Goal: Obtain resource: Download file/media

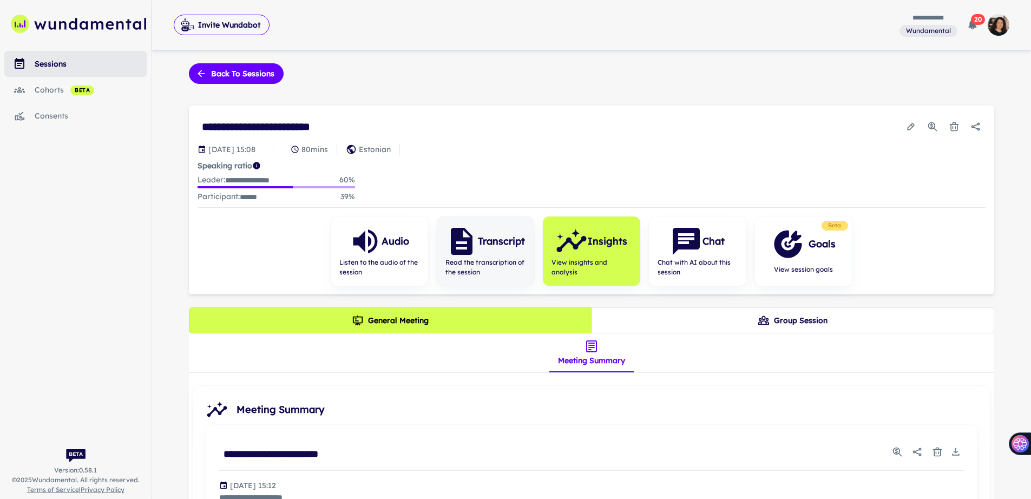
click at [482, 249] on div "Transcript" at bounding box center [485, 241] width 80 height 32
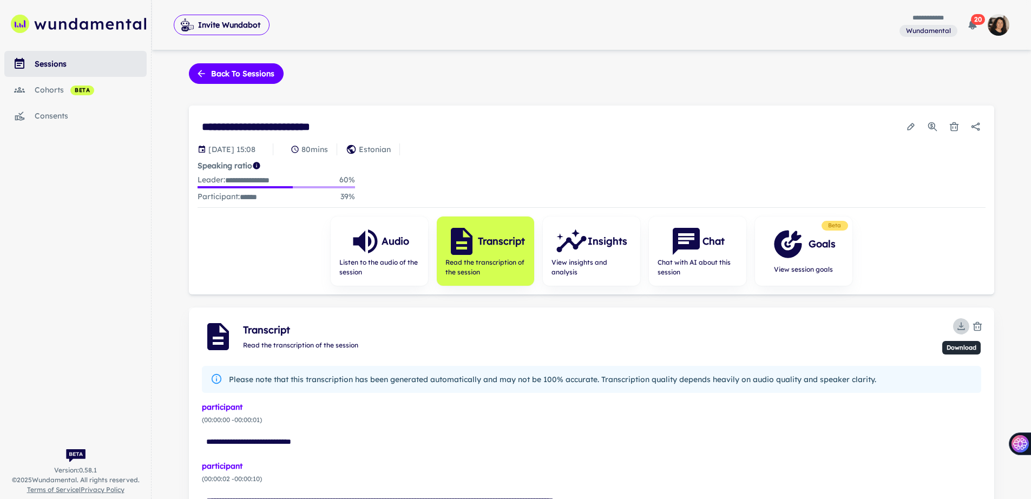
click at [965, 327] on icon "Download" at bounding box center [961, 326] width 11 height 11
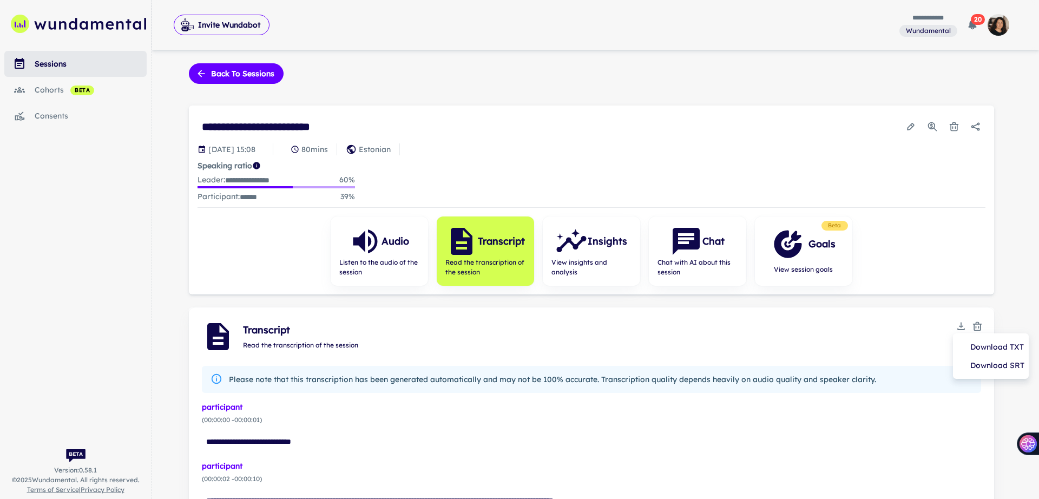
click at [970, 350] on li "Download TXT" at bounding box center [990, 347] width 67 height 18
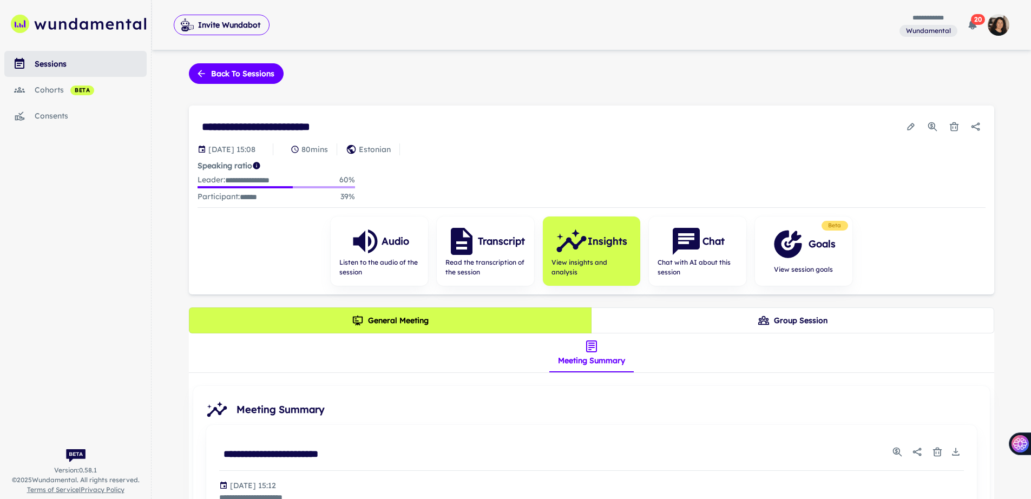
click at [48, 62] on div "sessions" at bounding box center [91, 64] width 112 height 12
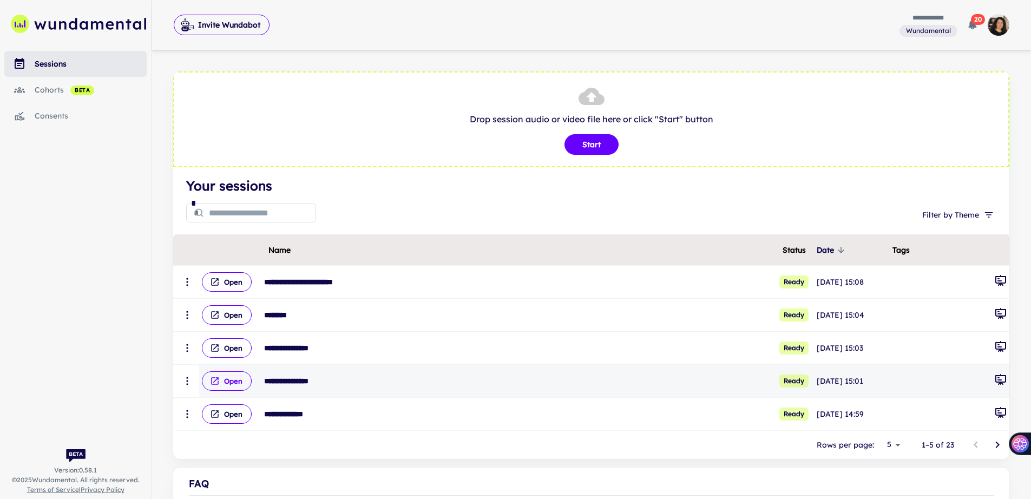
click at [222, 378] on button "Open" at bounding box center [227, 380] width 50 height 19
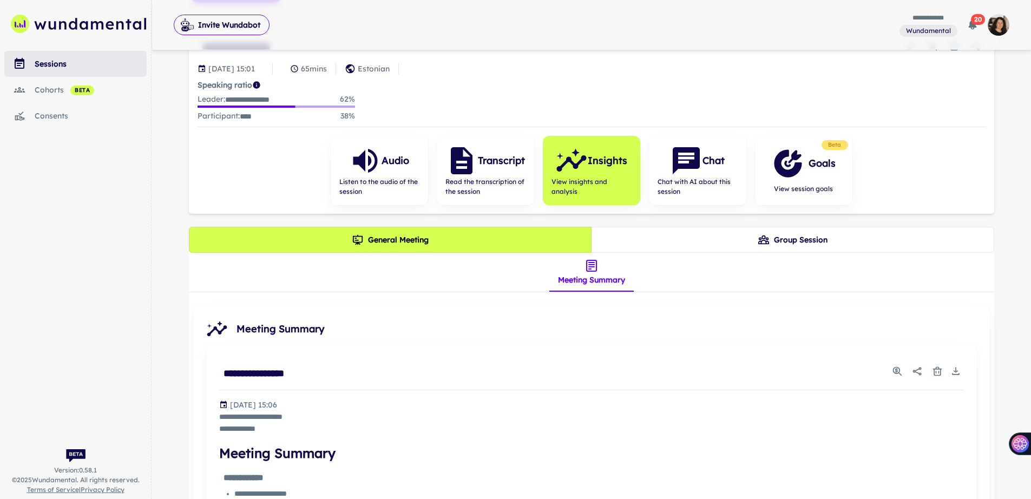
scroll to position [81, 0]
click at [504, 179] on span "Read the transcription of the session" at bounding box center [485, 185] width 80 height 19
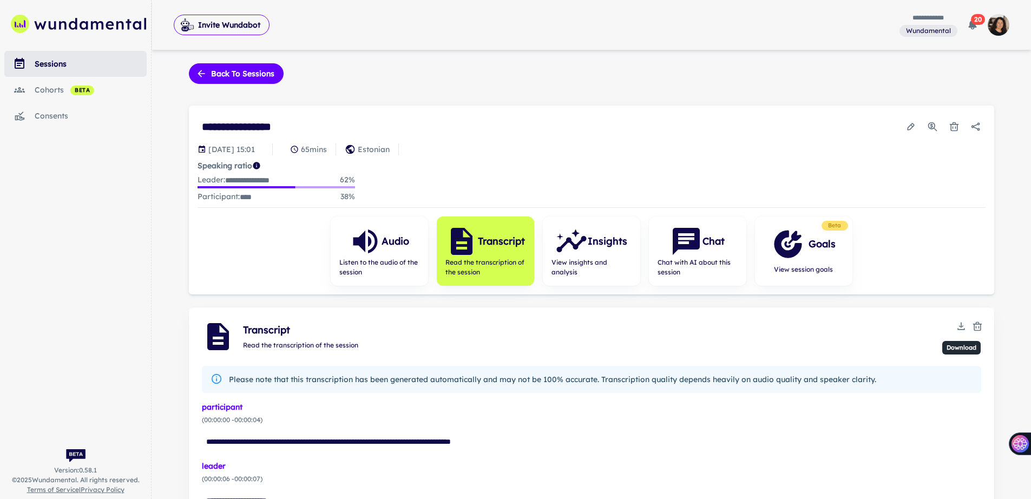
click at [958, 327] on icon "Download" at bounding box center [961, 326] width 11 height 11
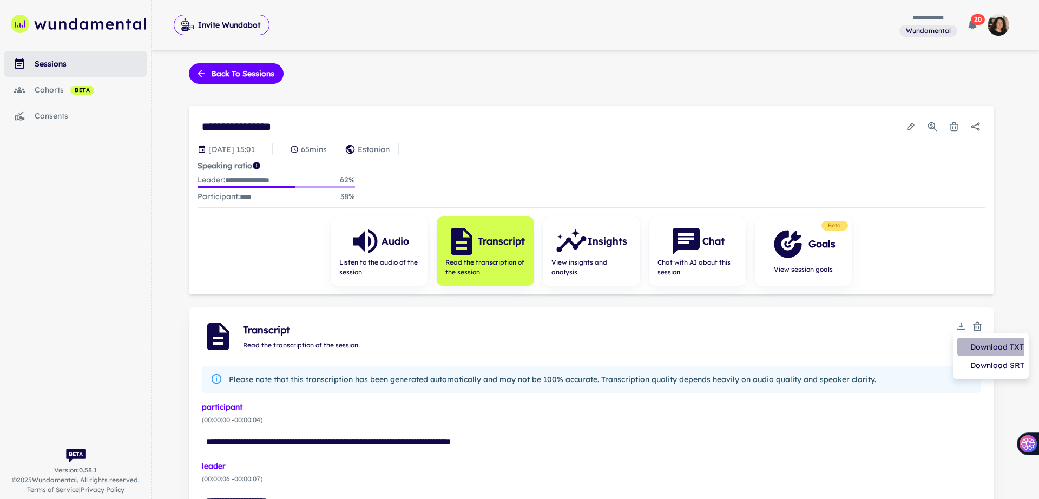
click at [964, 345] on li "Download TXT" at bounding box center [990, 347] width 67 height 18
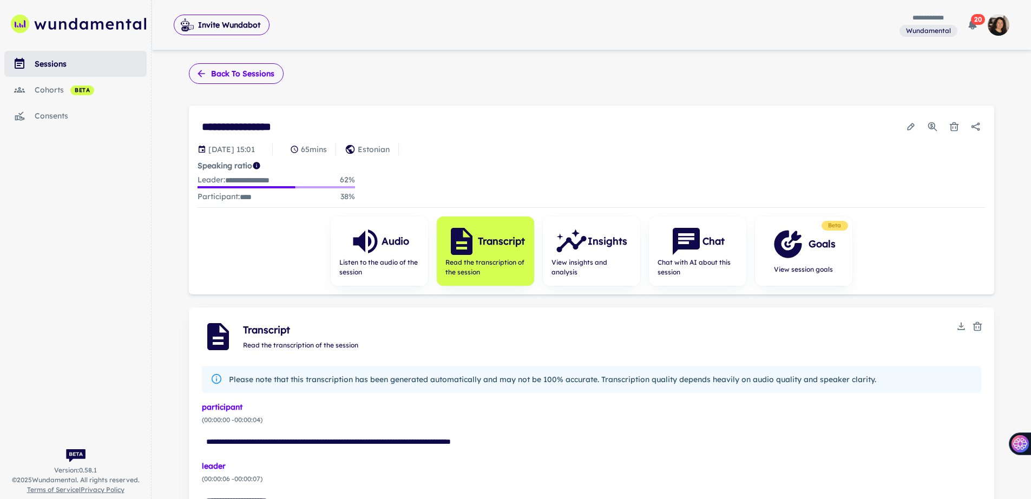
click at [215, 77] on button "Back to sessions" at bounding box center [236, 73] width 95 height 21
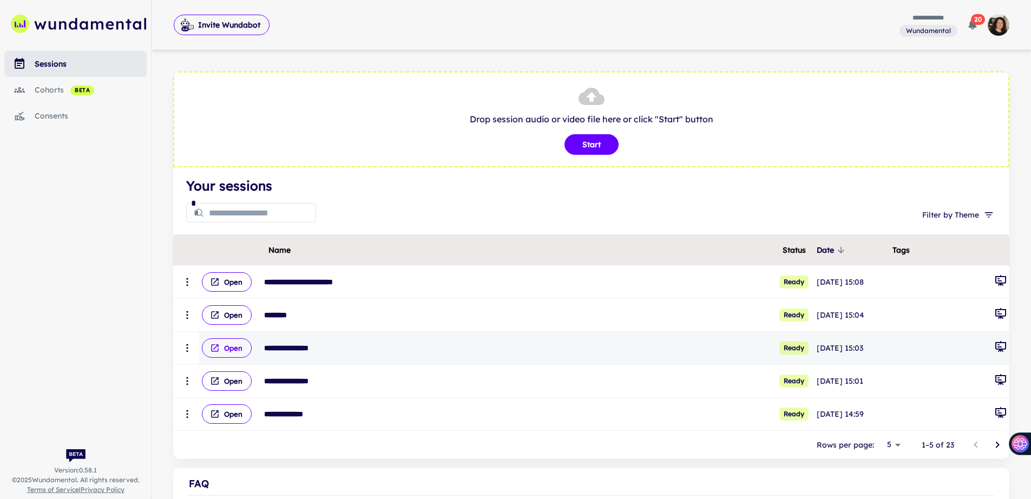
click at [231, 350] on button "Open" at bounding box center [227, 347] width 50 height 19
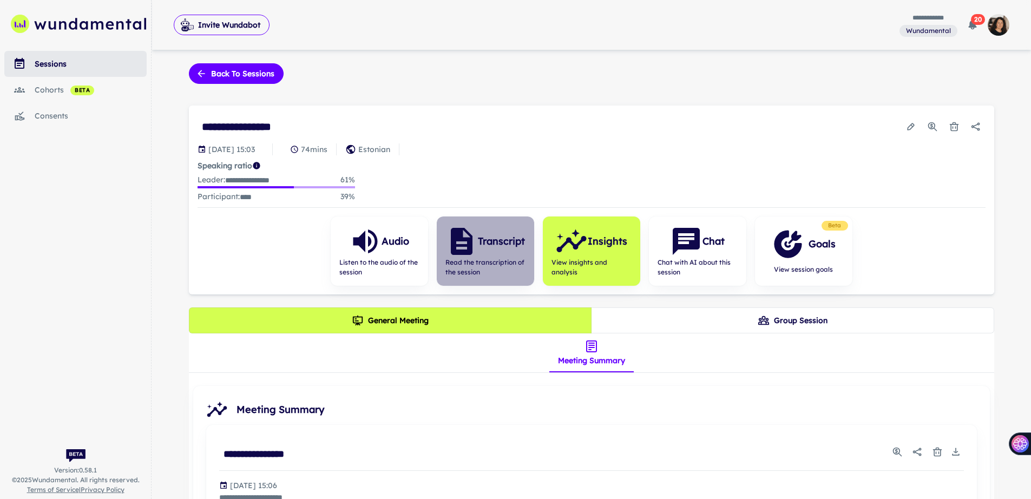
click at [470, 248] on icon "button" at bounding box center [462, 241] width 22 height 27
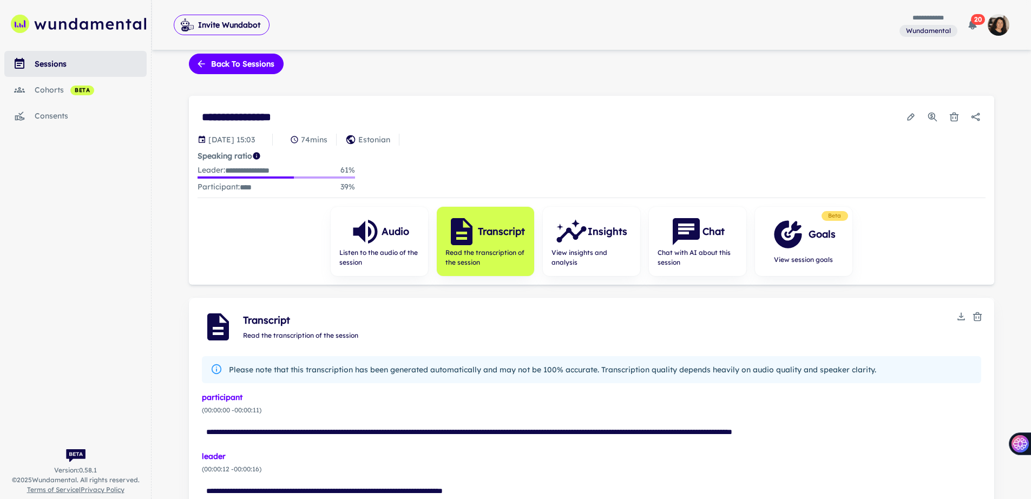
scroll to position [12, 0]
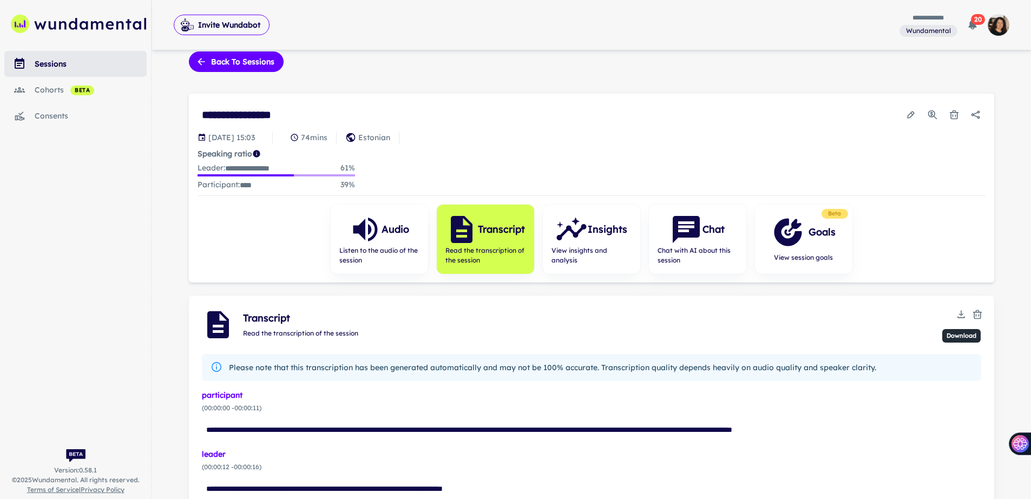
click at [962, 313] on icon "Download" at bounding box center [960, 314] width 4 height 2
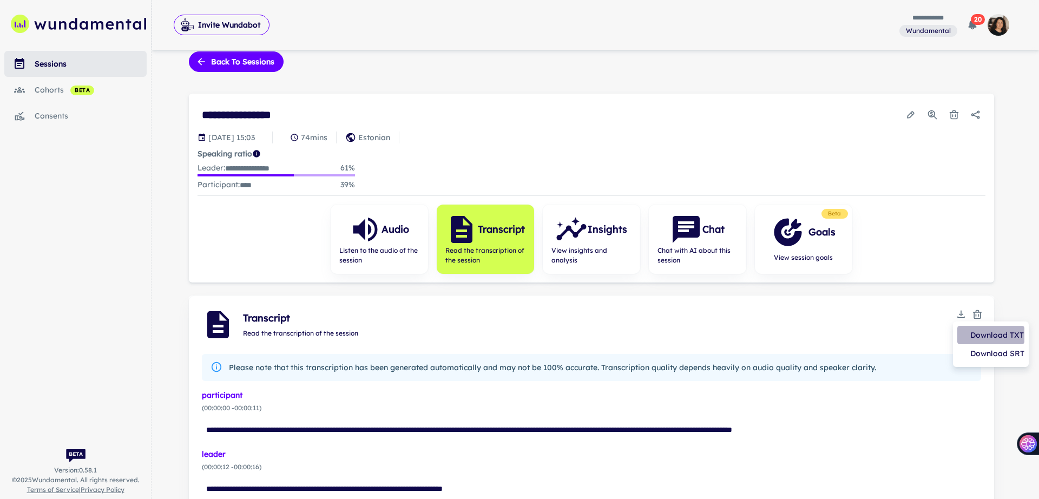
click at [963, 328] on li "Download TXT" at bounding box center [990, 335] width 67 height 18
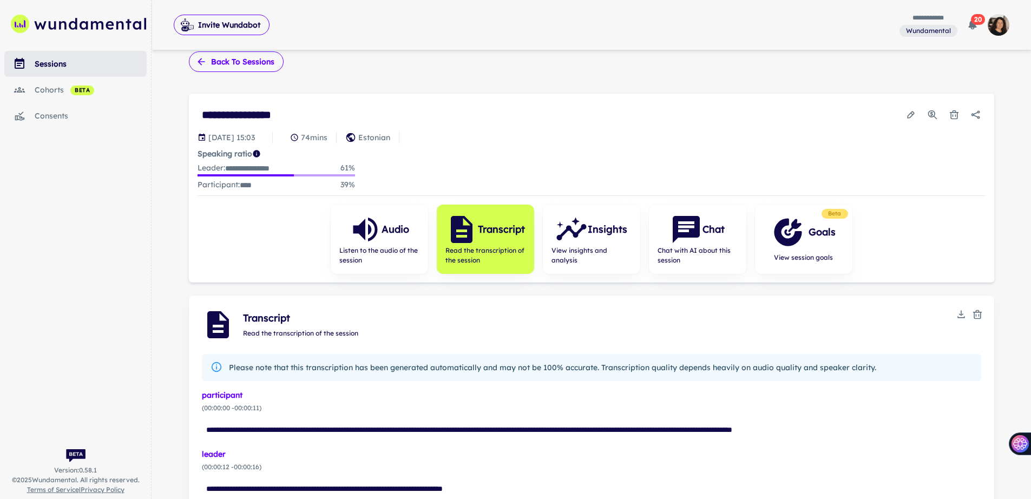
click at [210, 66] on button "Back to sessions" at bounding box center [236, 61] width 95 height 21
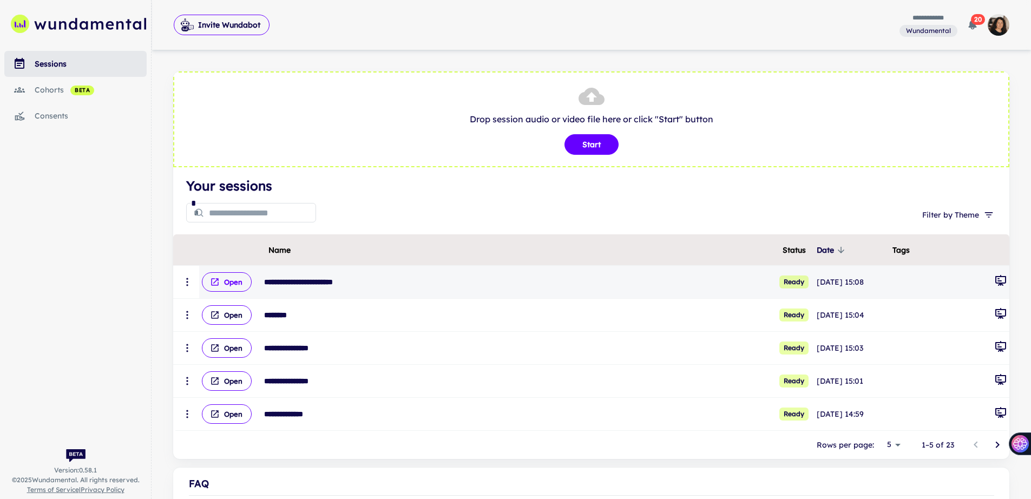
click at [228, 284] on button "Open" at bounding box center [227, 281] width 50 height 19
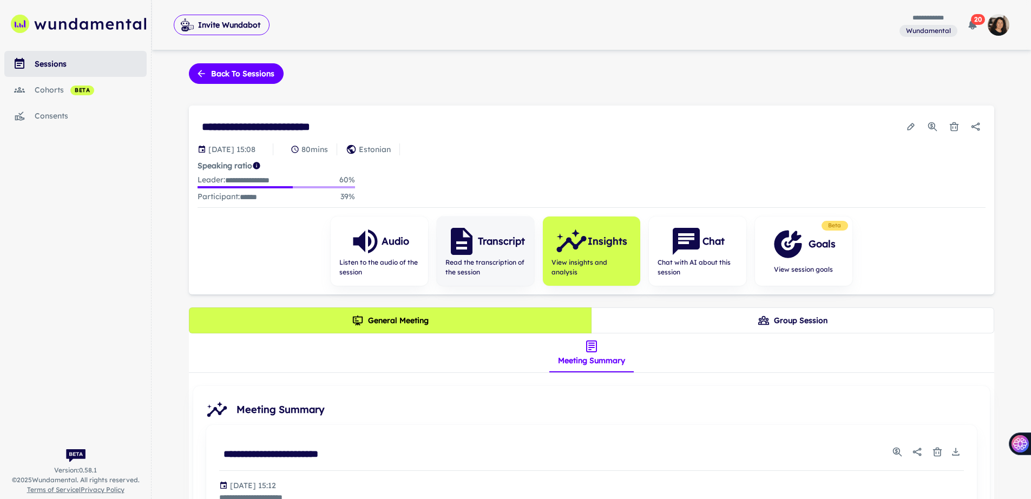
click at [456, 241] on icon "button" at bounding box center [461, 241] width 32 height 32
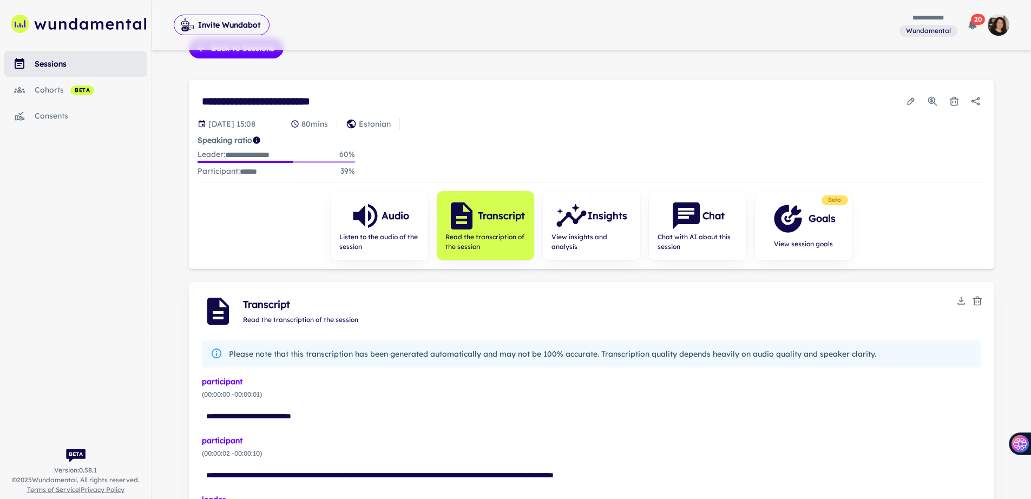
scroll to position [26, 0]
click at [963, 301] on icon "Download" at bounding box center [961, 300] width 11 height 11
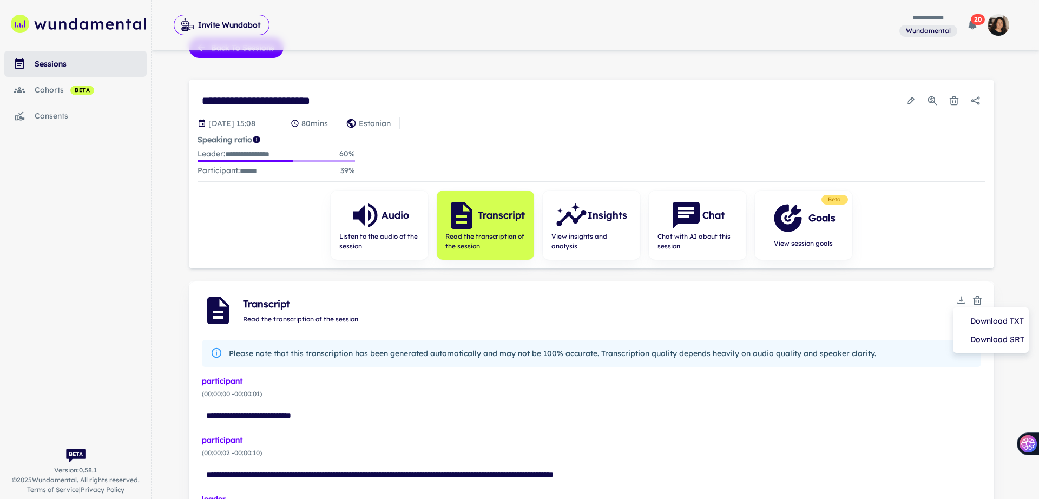
click at [963, 317] on li "Download TXT" at bounding box center [990, 321] width 67 height 18
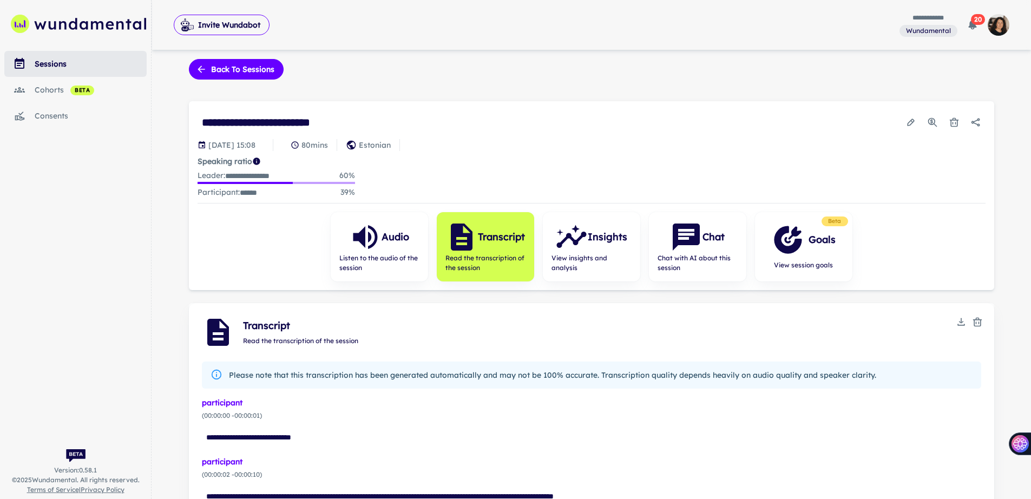
scroll to position [0, 0]
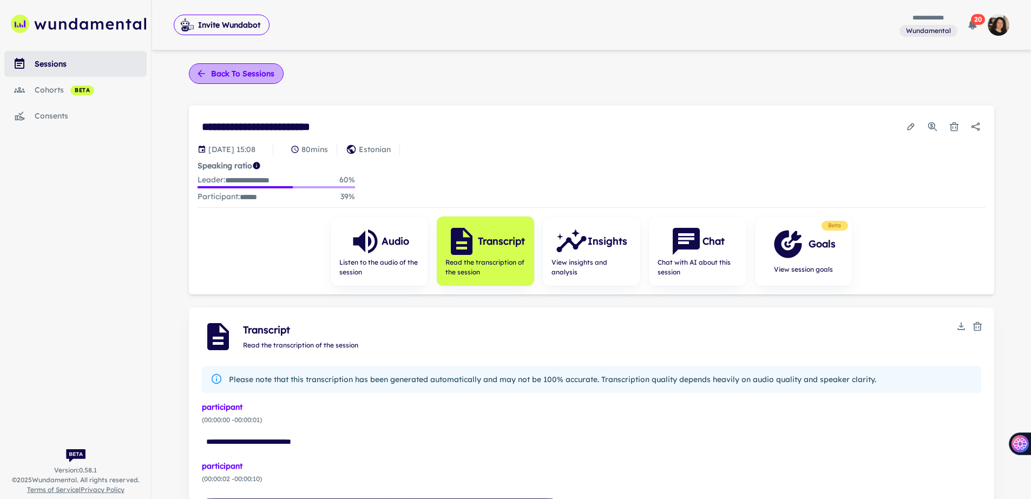
click at [215, 77] on button "Back to sessions" at bounding box center [236, 73] width 95 height 21
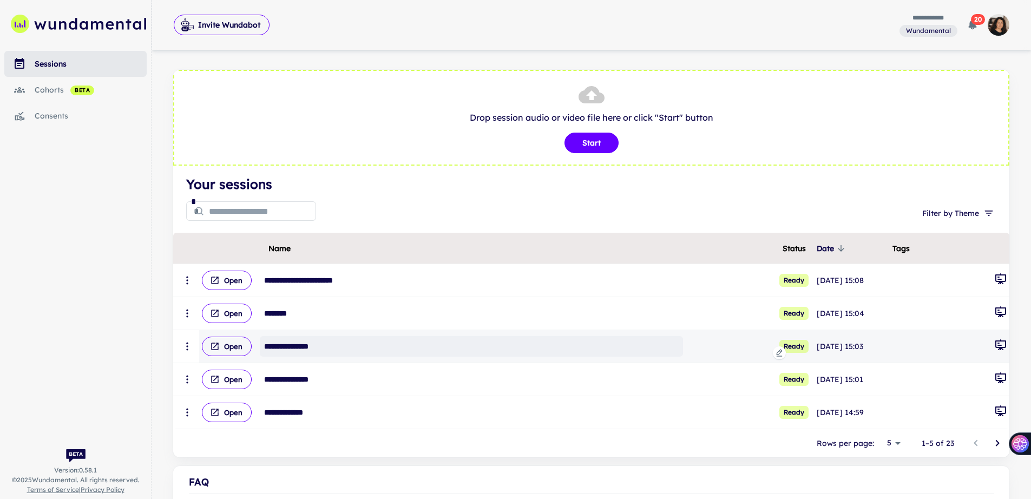
scroll to position [2, 0]
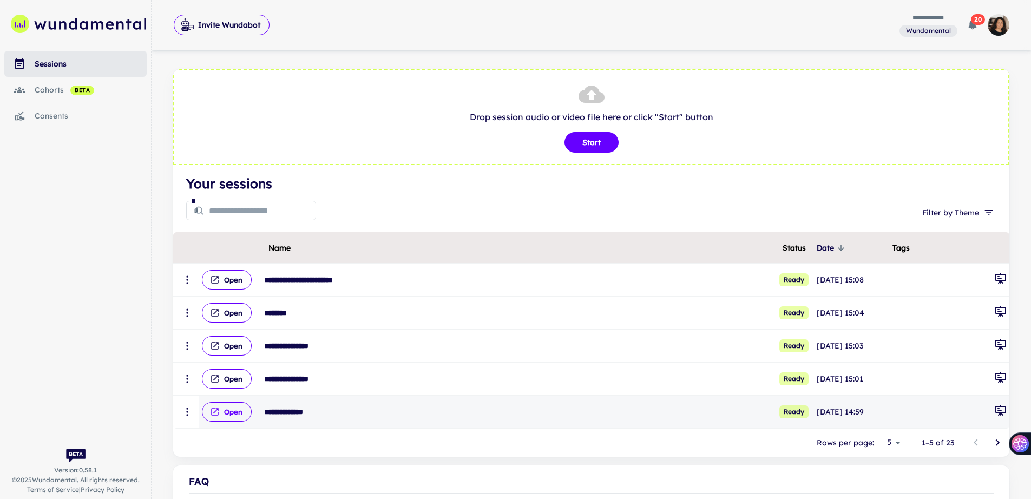
click at [231, 413] on button "Open" at bounding box center [227, 411] width 50 height 19
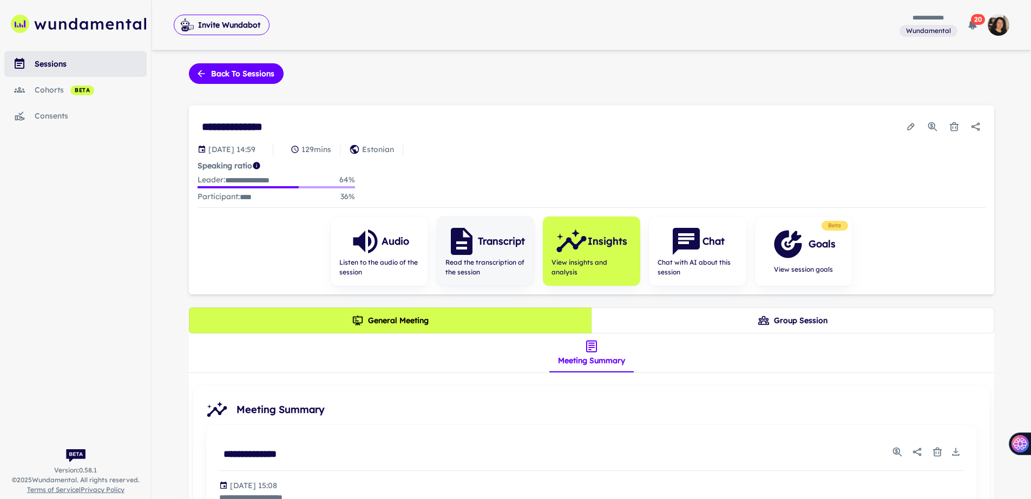
click at [486, 245] on h6 "Transcript" at bounding box center [501, 241] width 47 height 15
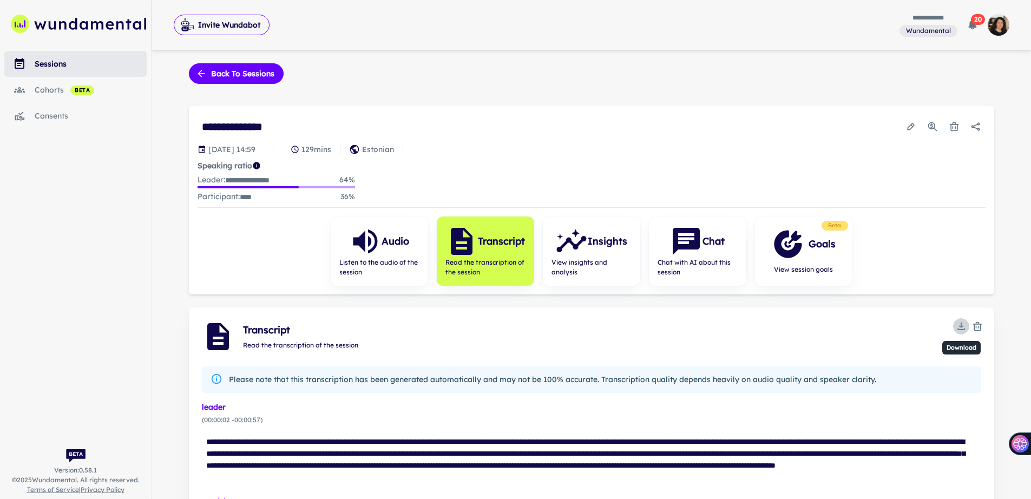
click at [958, 326] on icon "Download" at bounding box center [961, 326] width 11 height 11
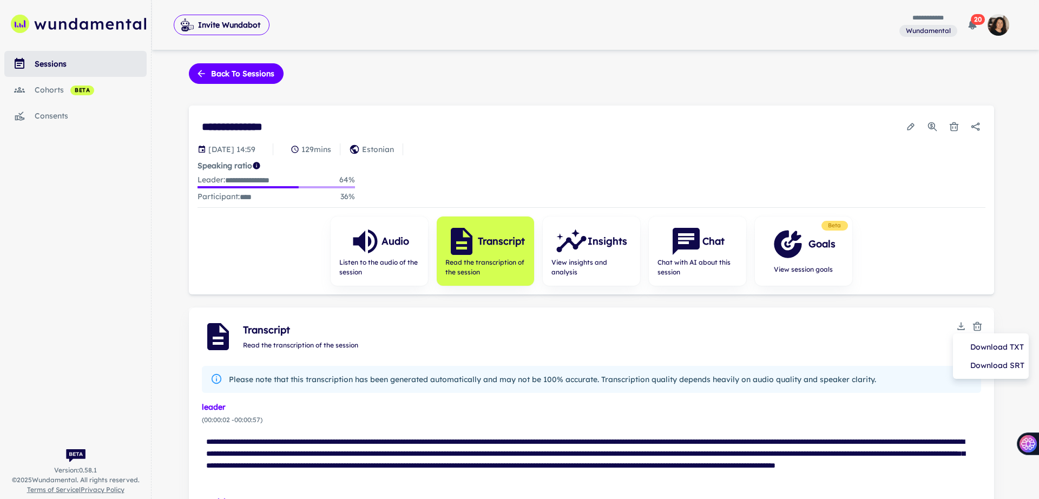
click at [964, 345] on li "Download TXT" at bounding box center [990, 347] width 67 height 18
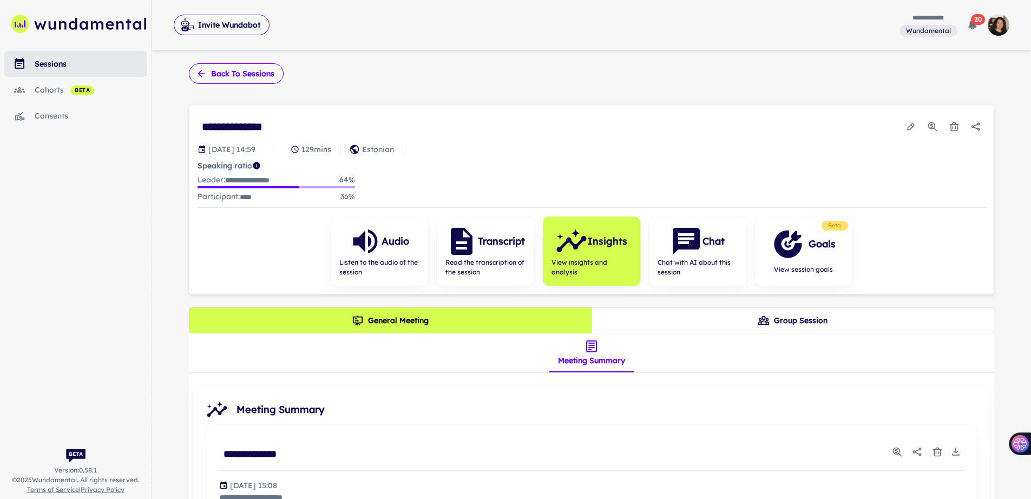
click at [237, 67] on button "Back to sessions" at bounding box center [236, 73] width 95 height 21
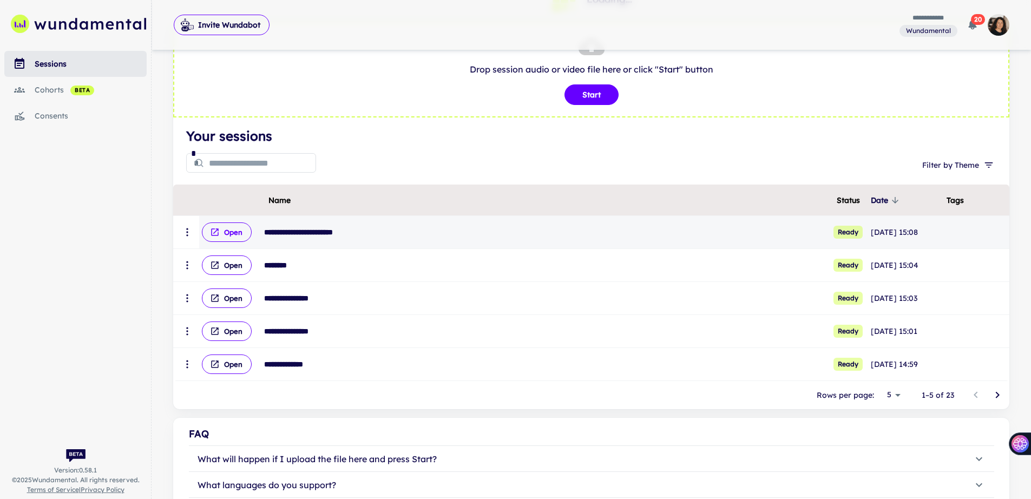
scroll to position [109, 0]
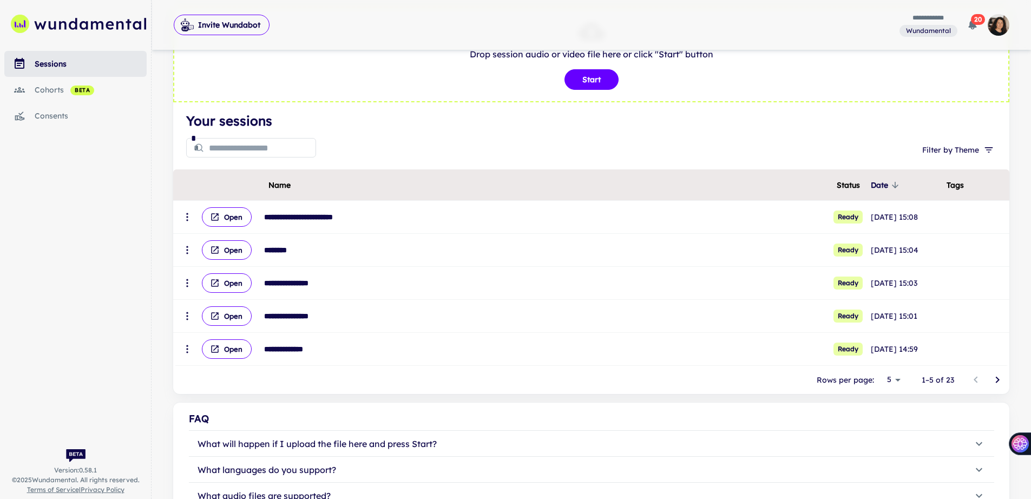
click at [844, 383] on p "Rows per page:" at bounding box center [845, 380] width 57 height 12
click at [895, 380] on body "**********" at bounding box center [515, 140] width 1031 height 499
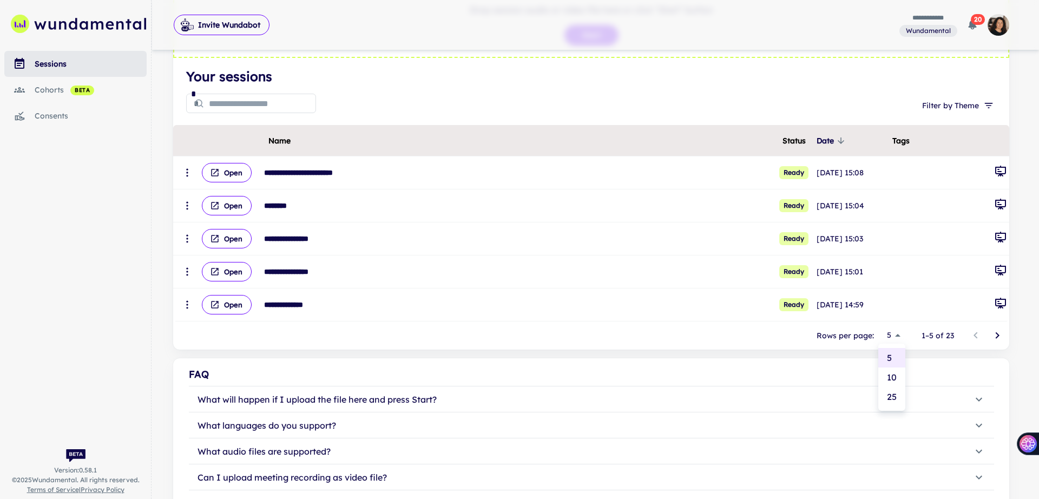
click at [894, 401] on li "25" at bounding box center [891, 396] width 27 height 19
type input "**"
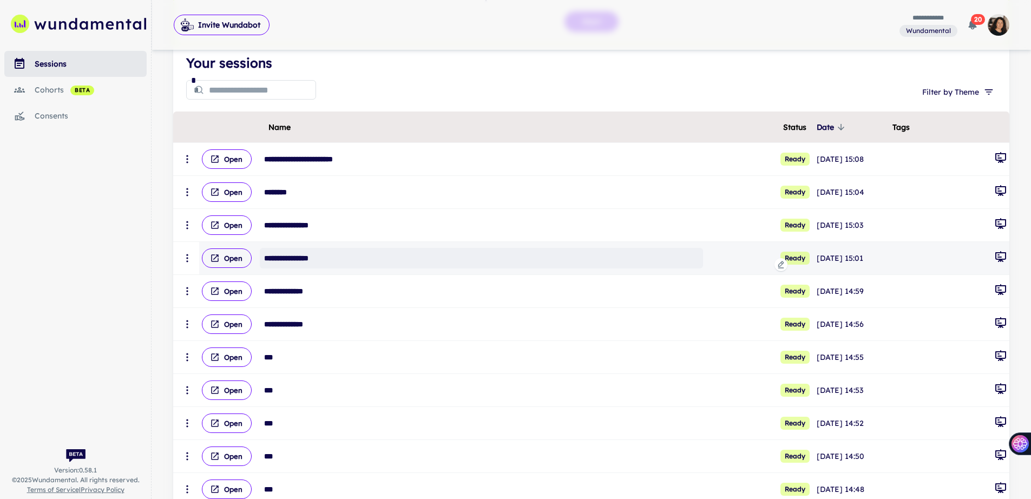
scroll to position [211, 0]
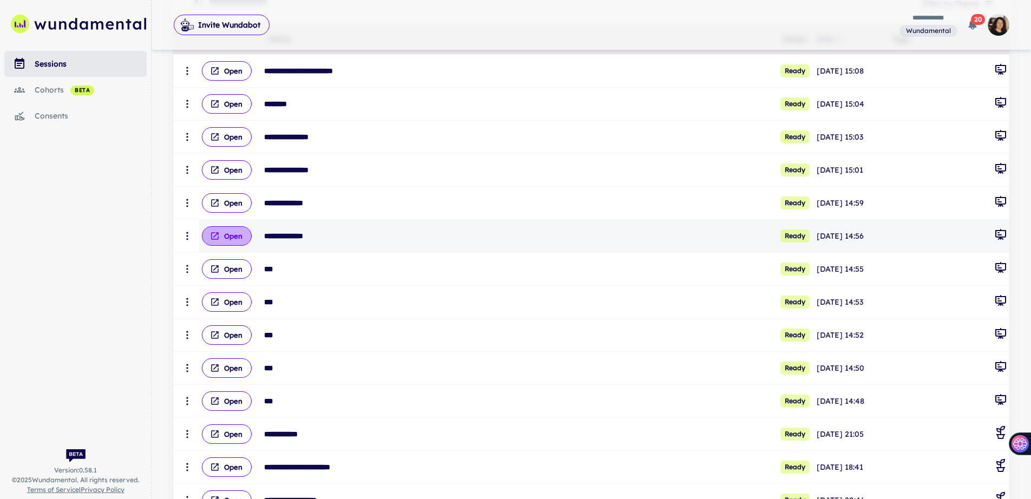
click at [232, 235] on button "Open" at bounding box center [227, 235] width 50 height 19
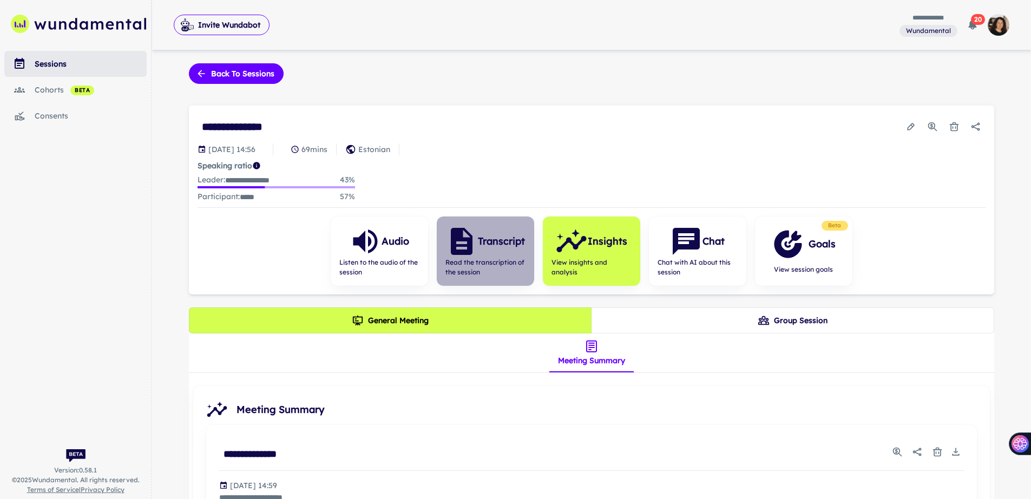
click at [512, 254] on div "Transcript" at bounding box center [485, 241] width 80 height 32
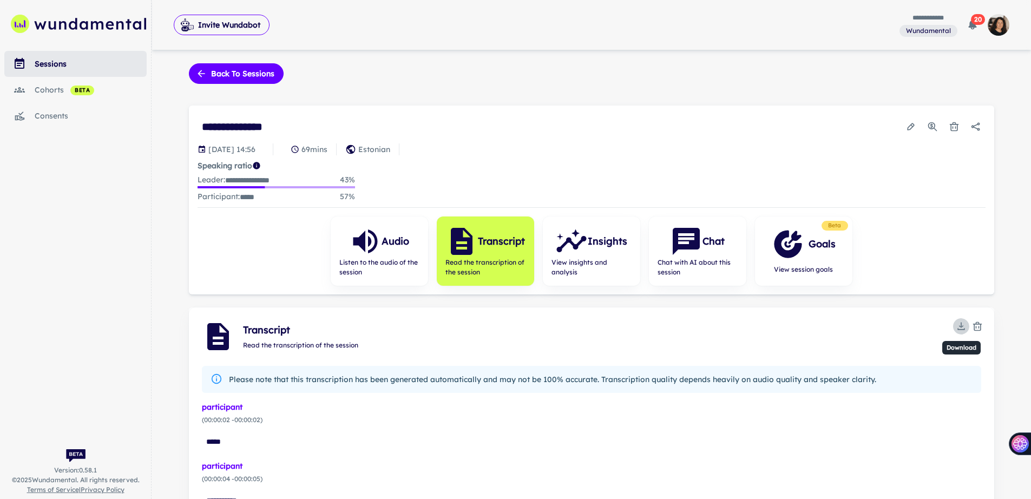
click at [961, 327] on icon "Download" at bounding box center [961, 326] width 11 height 11
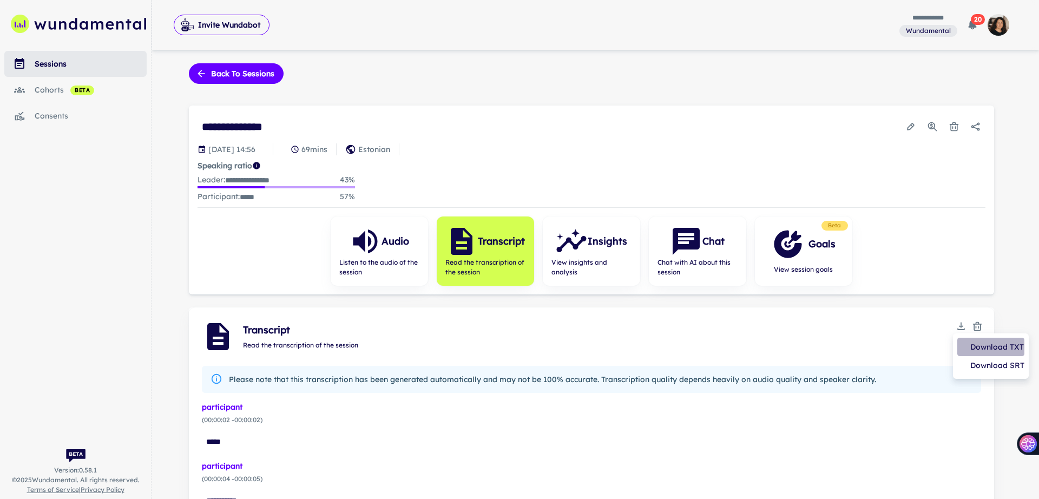
click at [964, 341] on li "Download TXT" at bounding box center [990, 347] width 67 height 18
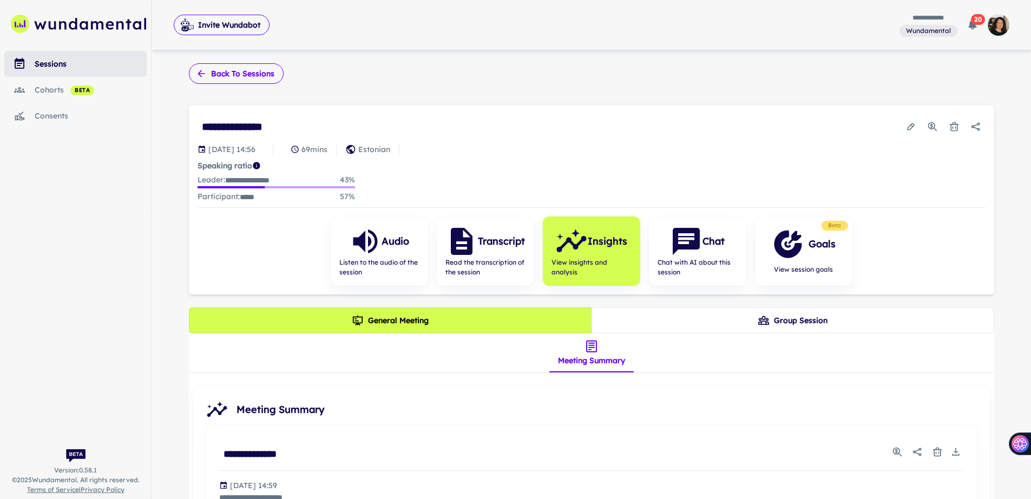
click at [217, 75] on button "Back to sessions" at bounding box center [236, 73] width 95 height 21
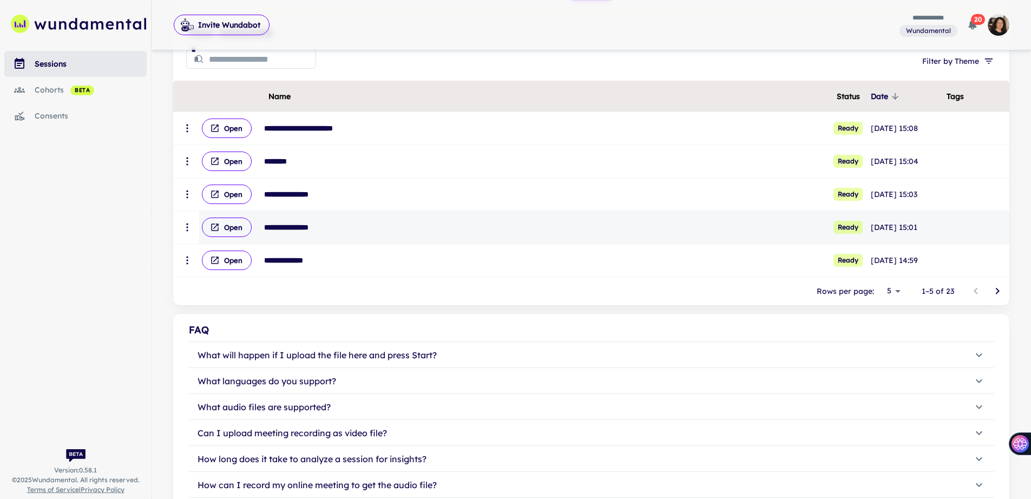
scroll to position [199, 0]
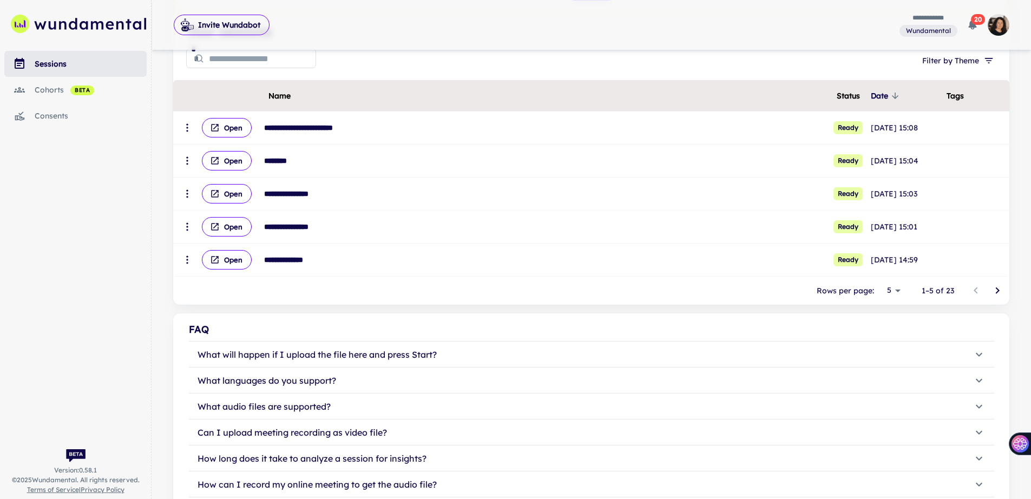
click at [853, 297] on div "Rows per page: 5 * 1–5 of 23" at bounding box center [591, 291] width 836 height 28
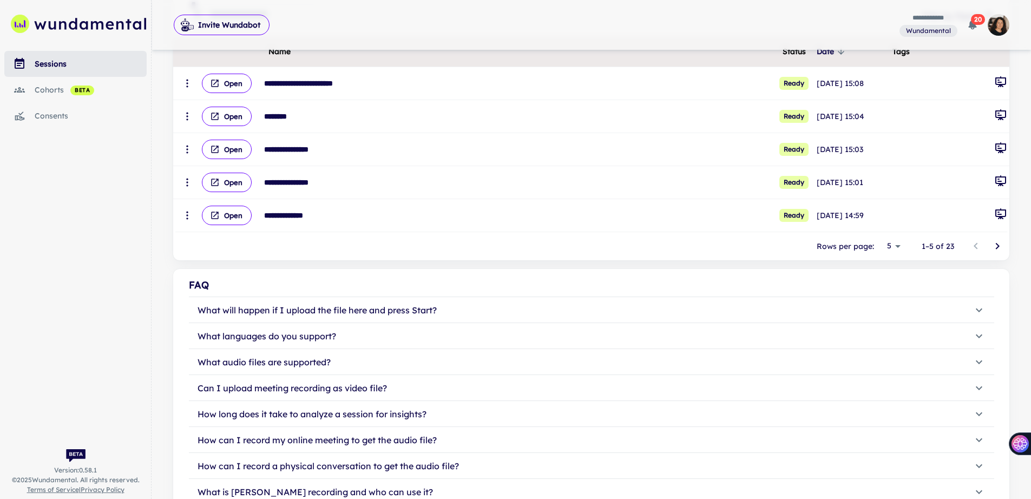
click at [854, 295] on div "FAQ What will happen if I upload the file here and press Start? Wundamental ass…" at bounding box center [591, 404] width 831 height 253
click at [852, 248] on p "Rows per page:" at bounding box center [845, 246] width 57 height 12
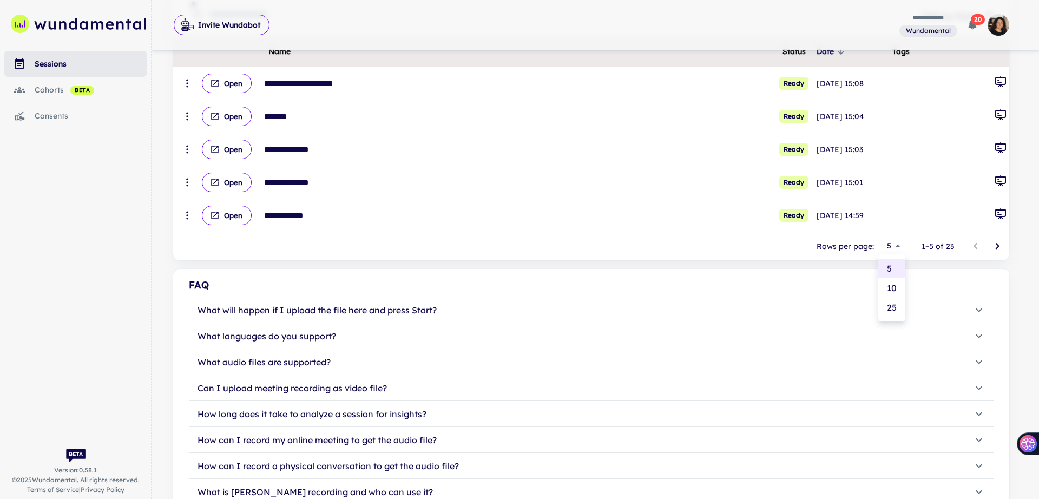
click at [888, 242] on body "**********" at bounding box center [519, 50] width 1039 height 499
click at [884, 301] on li "25" at bounding box center [891, 307] width 27 height 19
type input "**"
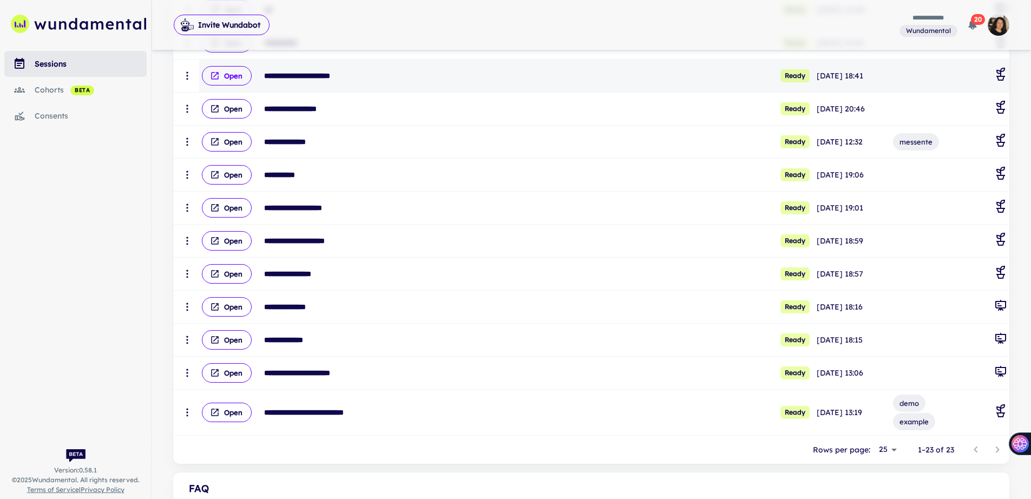
scroll to position [612, 0]
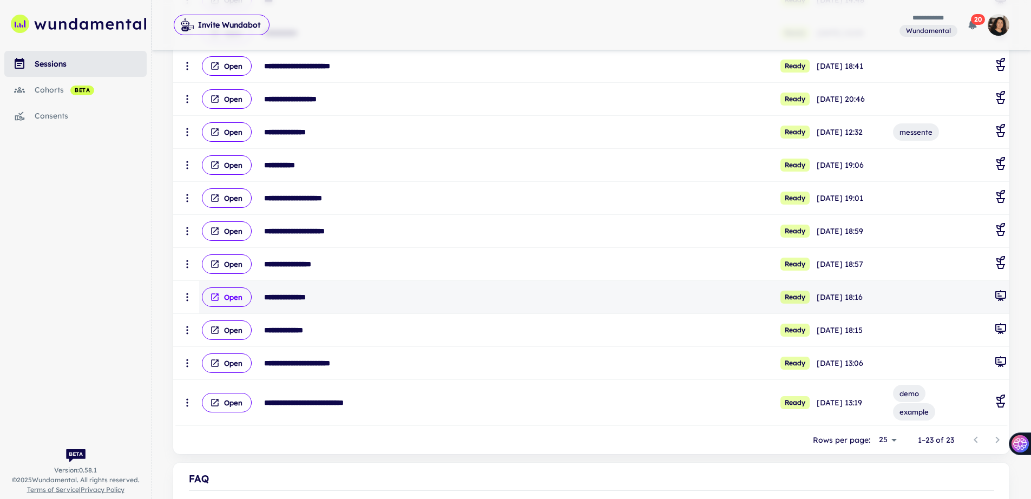
click at [225, 296] on button "Open" at bounding box center [227, 296] width 50 height 19
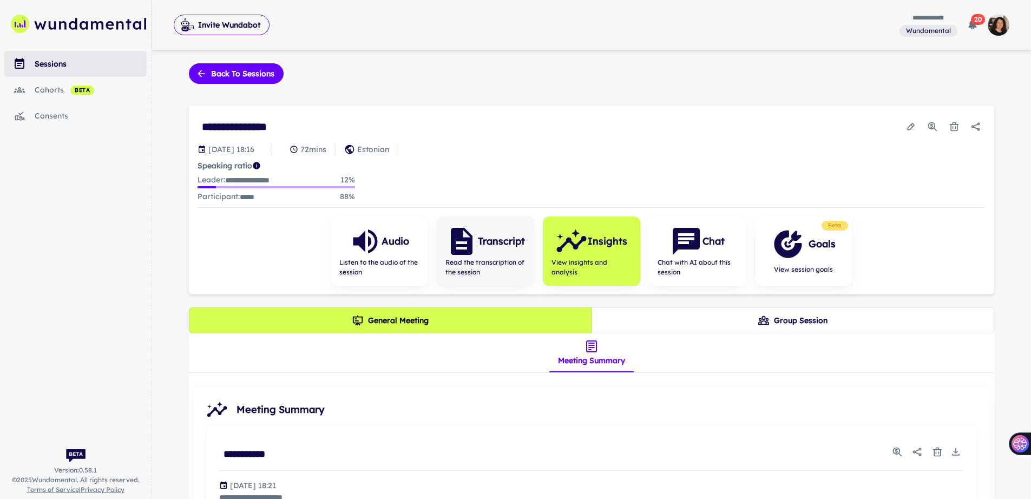
click at [485, 258] on span "Read the transcription of the session" at bounding box center [485, 267] width 80 height 19
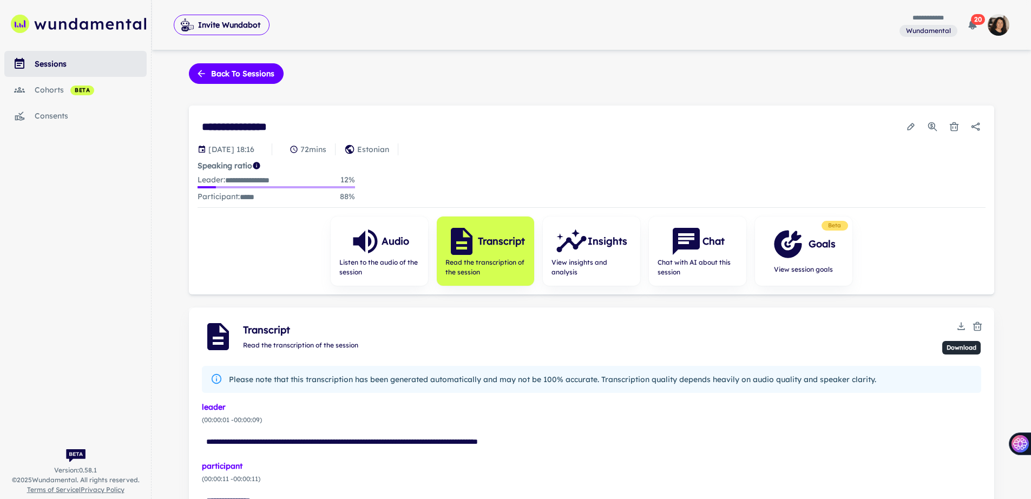
click at [956, 322] on icon "Download" at bounding box center [961, 326] width 11 height 11
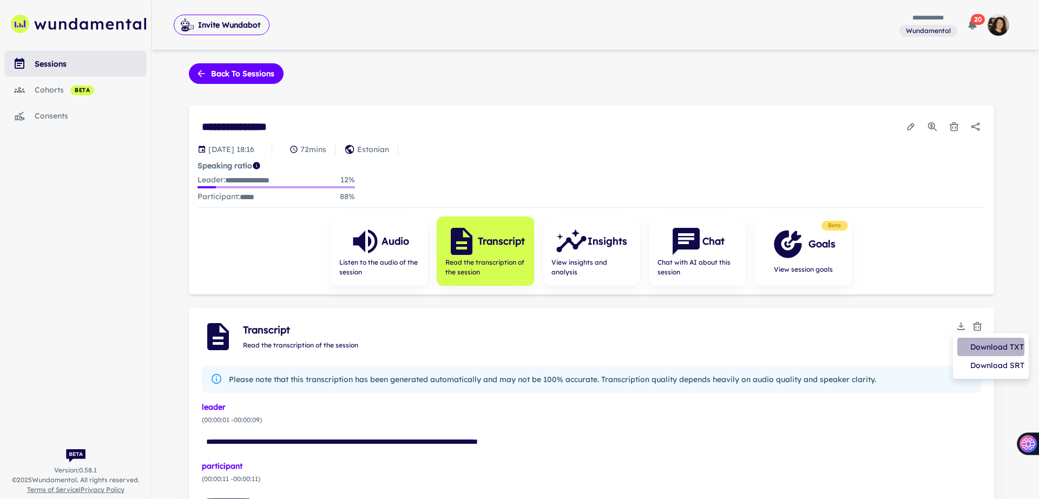
click at [972, 344] on li "Download TXT" at bounding box center [990, 347] width 67 height 18
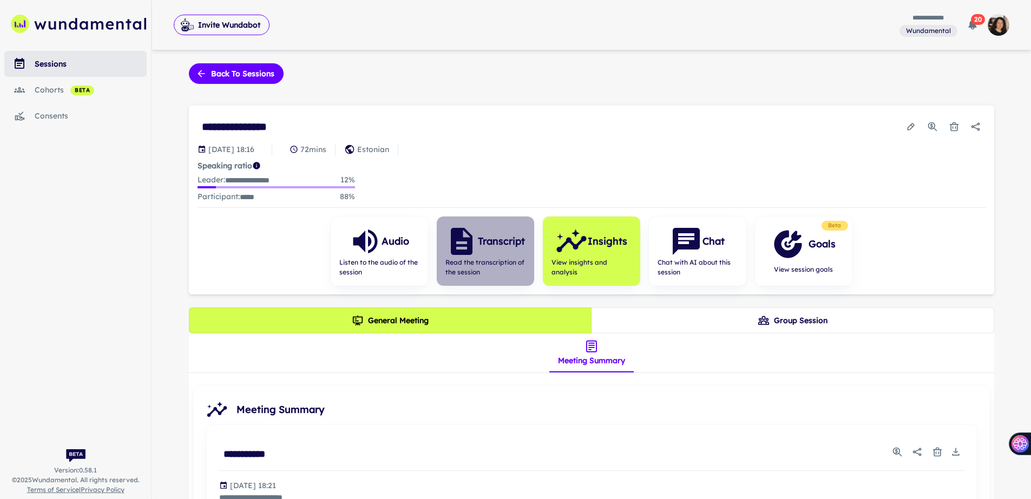
click at [489, 267] on span "Read the transcription of the session" at bounding box center [485, 267] width 80 height 19
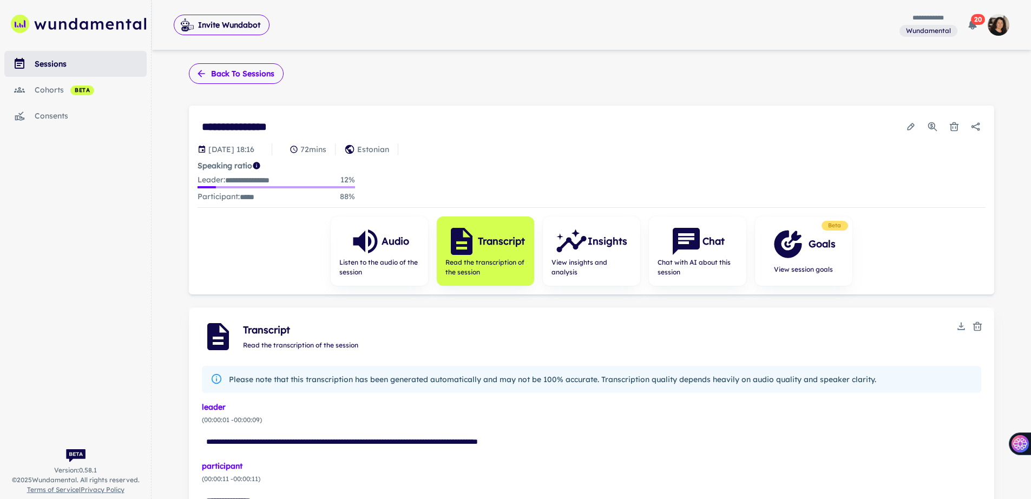
click at [205, 75] on icon "button" at bounding box center [201, 73] width 11 height 11
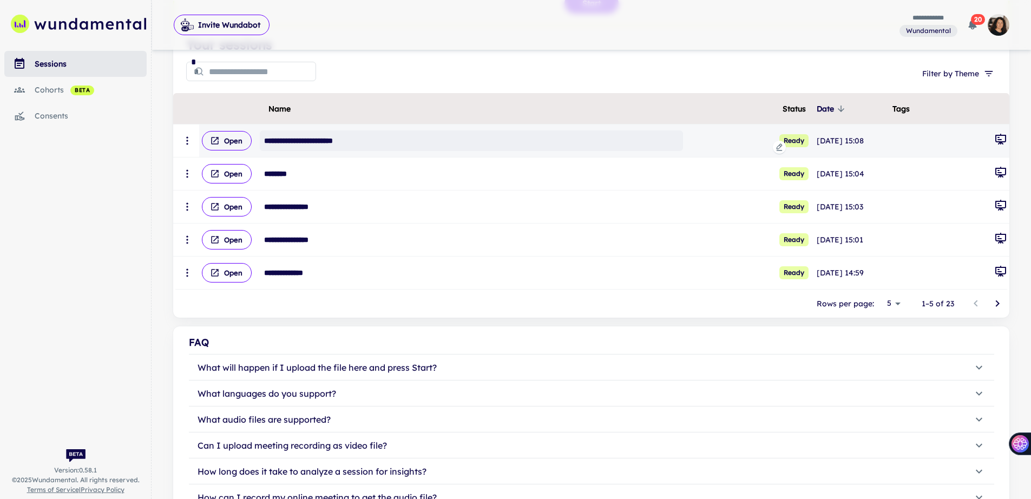
scroll to position [274, 0]
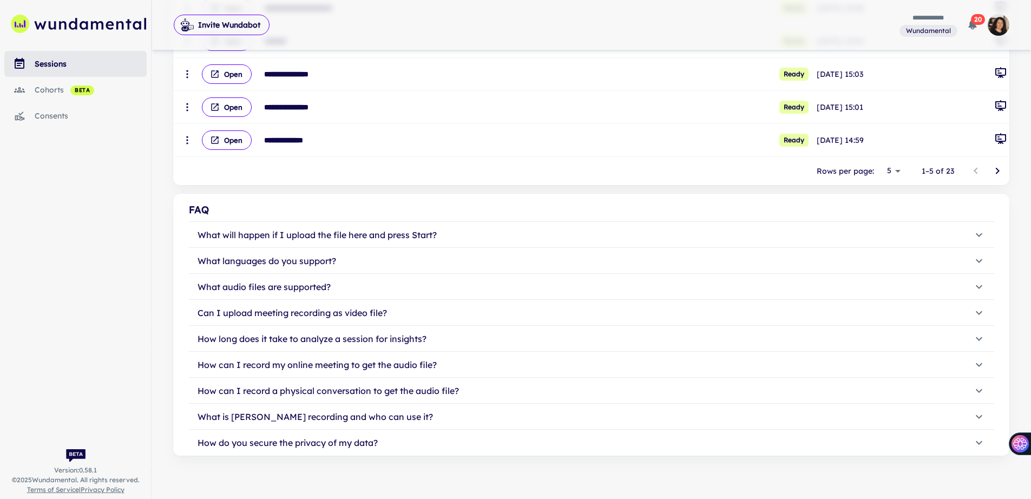
click at [859, 172] on p "Rows per page:" at bounding box center [845, 171] width 57 height 12
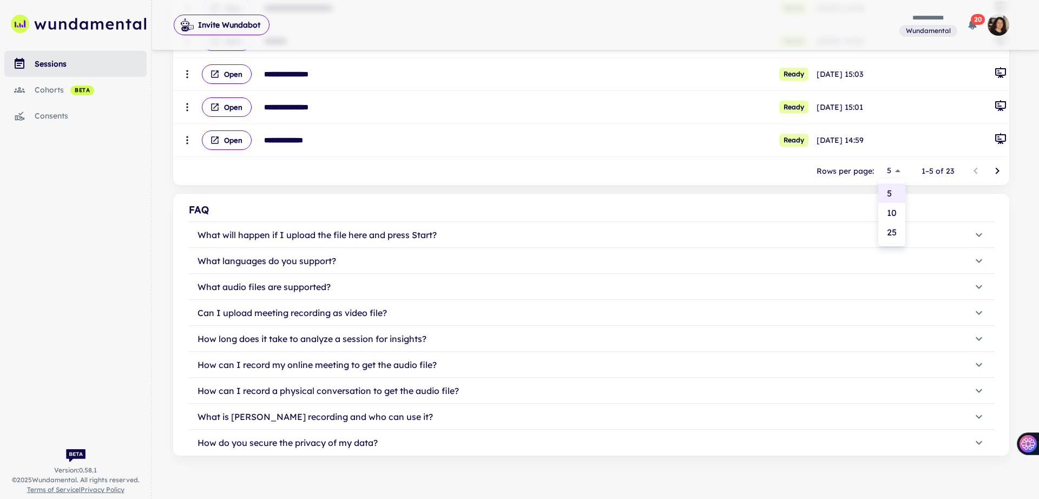
click at [885, 231] on li "25" at bounding box center [891, 231] width 27 height 19
type input "**"
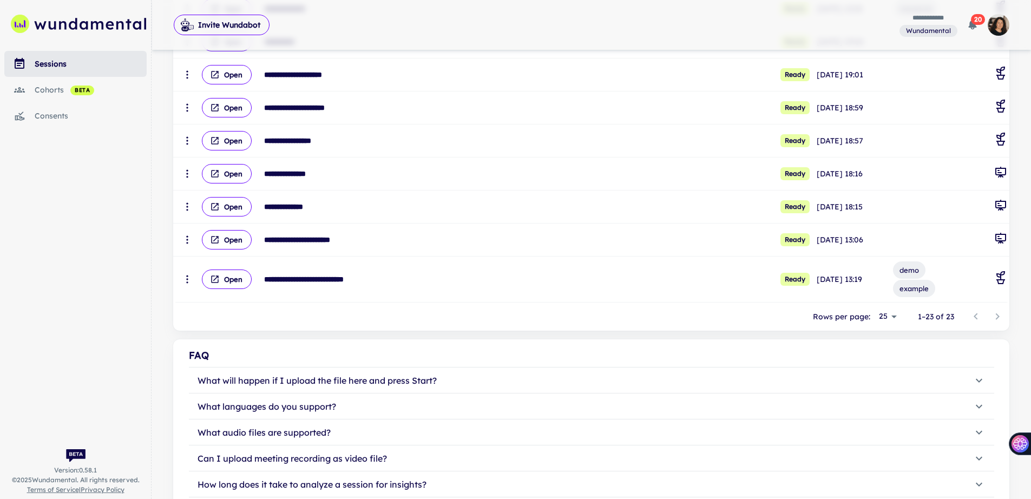
scroll to position [736, 0]
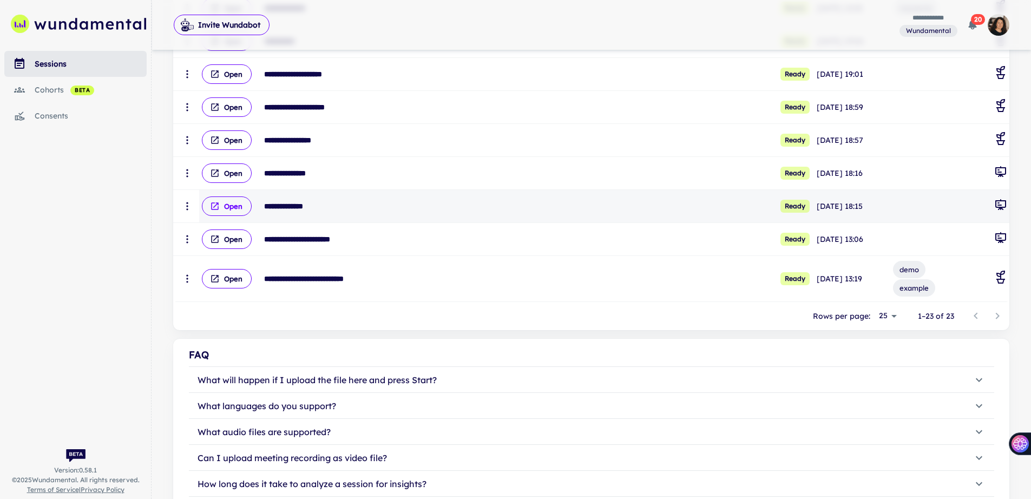
click at [219, 203] on icon "scrollable content" at bounding box center [215, 206] width 10 height 10
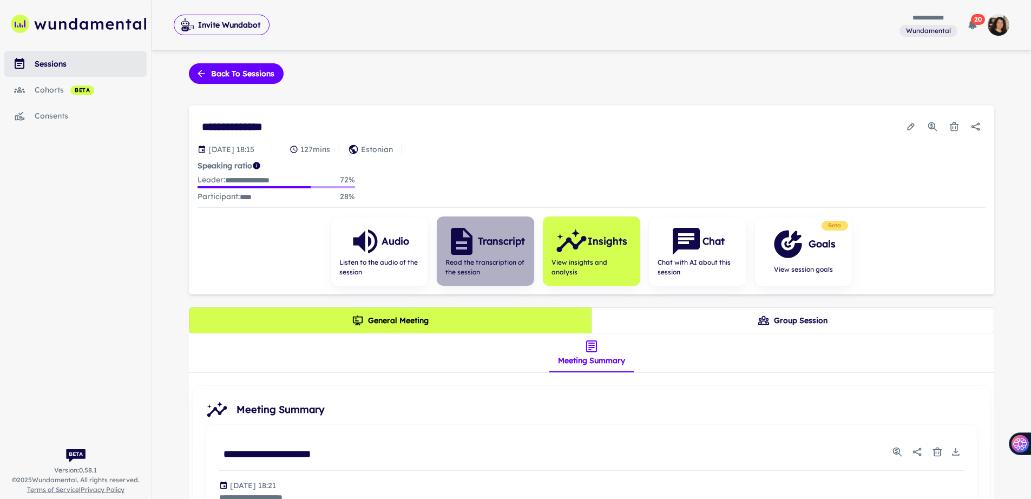
click at [499, 262] on span "Read the transcription of the session" at bounding box center [485, 267] width 80 height 19
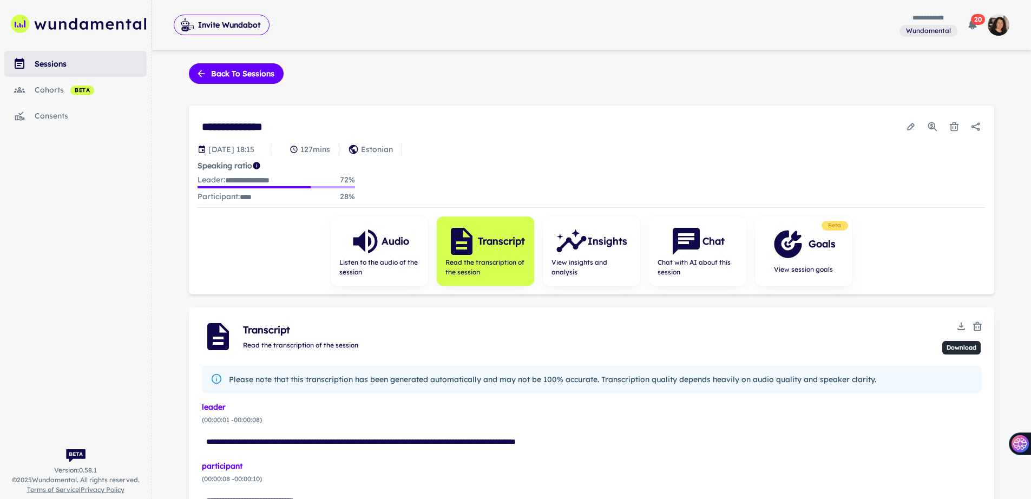
click at [958, 326] on icon "Download" at bounding box center [961, 326] width 11 height 11
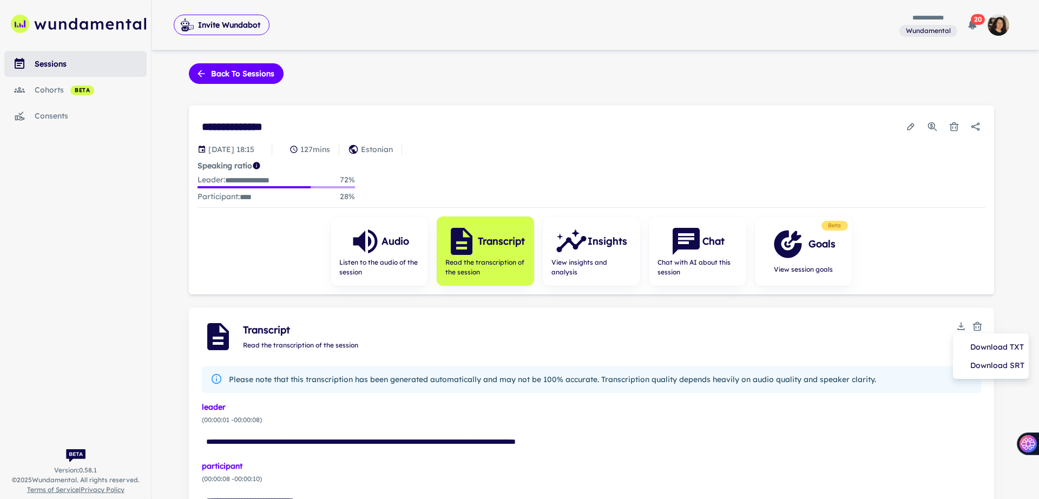
click at [972, 342] on li "Download TXT" at bounding box center [990, 347] width 67 height 18
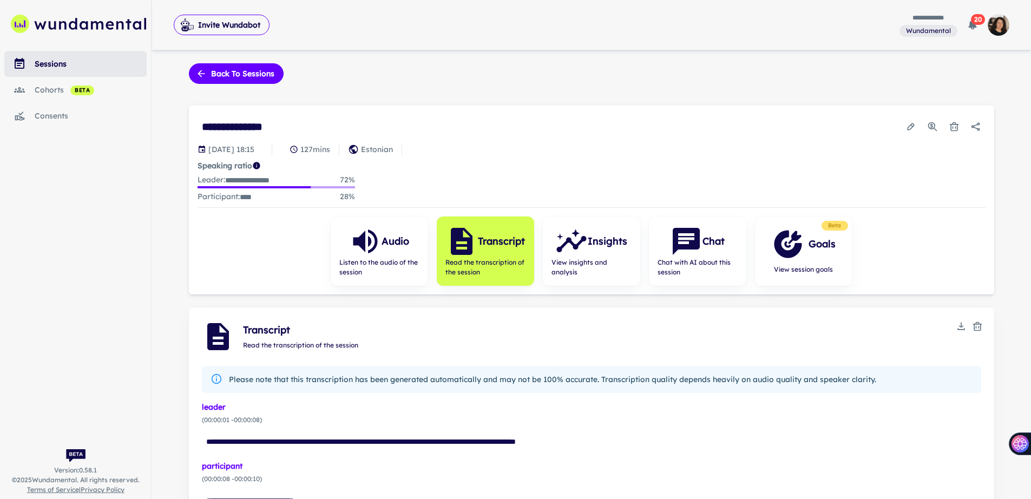
click at [702, 333] on span "Transcript" at bounding box center [598, 329] width 710 height 15
click at [225, 71] on button "Back to sessions" at bounding box center [236, 73] width 95 height 21
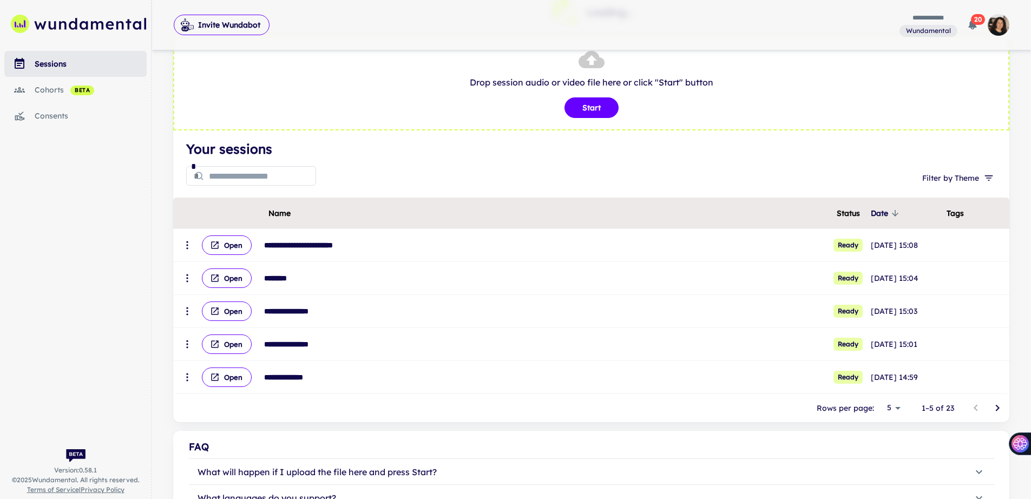
scroll to position [88, 0]
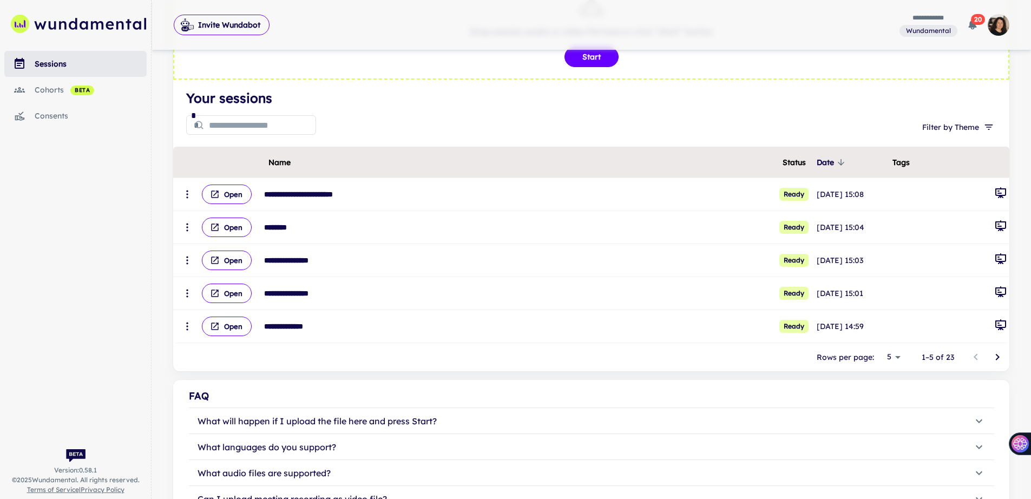
click at [899, 356] on body "**********" at bounding box center [515, 161] width 1031 height 499
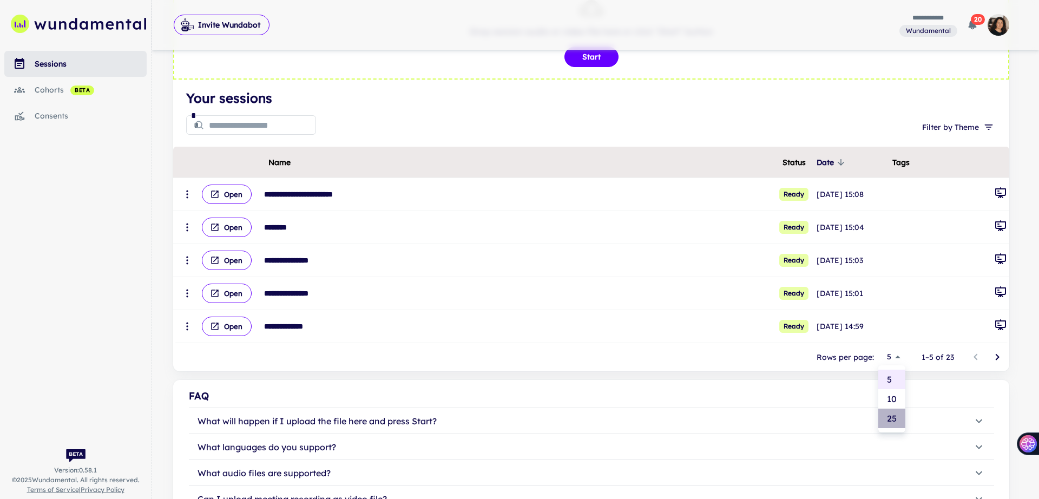
click at [896, 421] on li "25" at bounding box center [891, 418] width 27 height 19
type input "**"
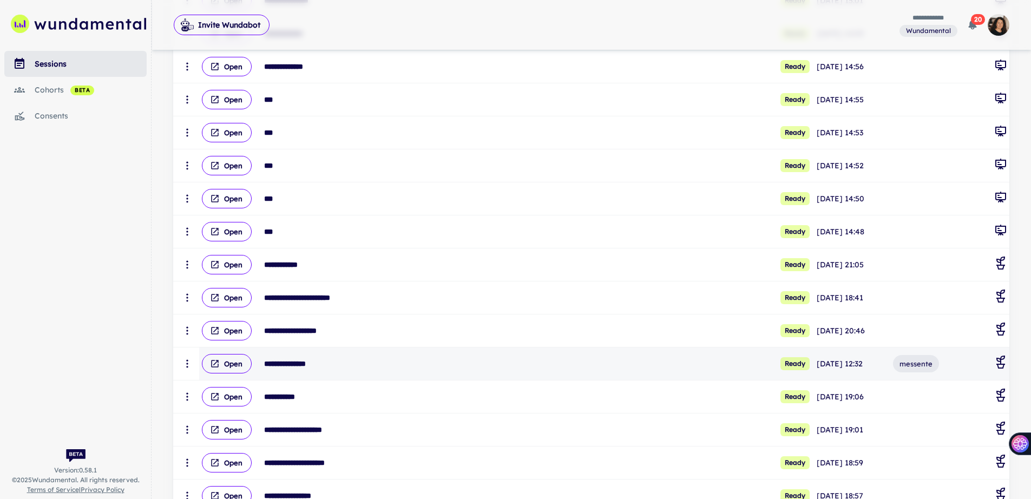
scroll to position [354, 0]
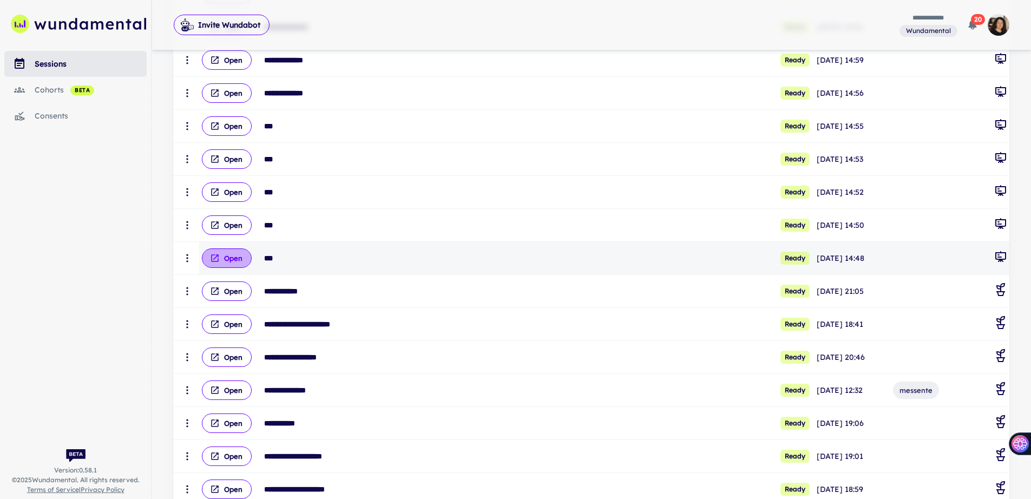
click at [227, 258] on button "Open" at bounding box center [227, 257] width 50 height 19
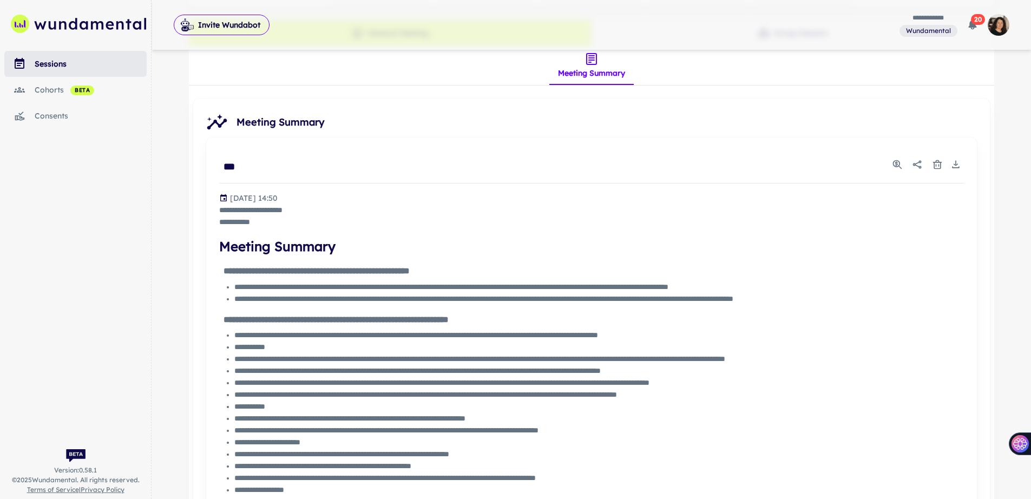
scroll to position [16, 0]
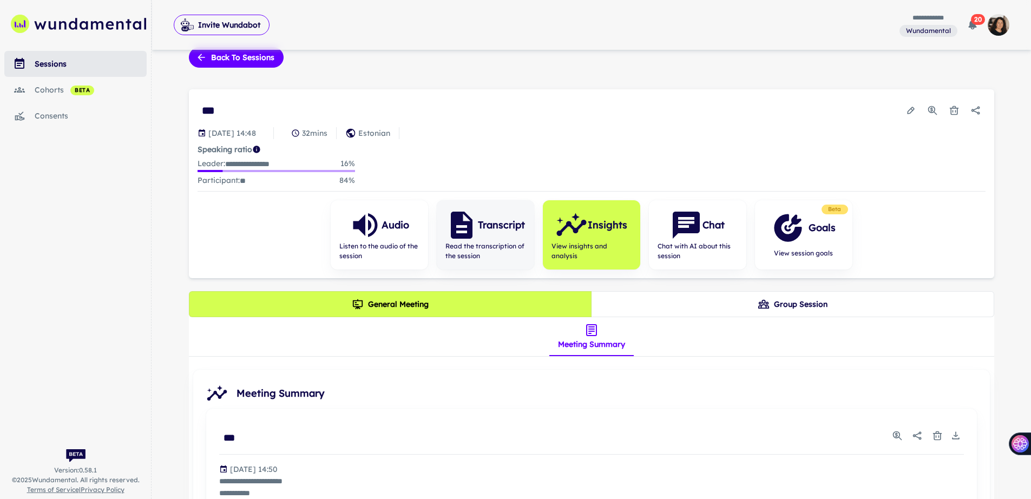
click at [482, 236] on div "Transcript" at bounding box center [485, 225] width 80 height 32
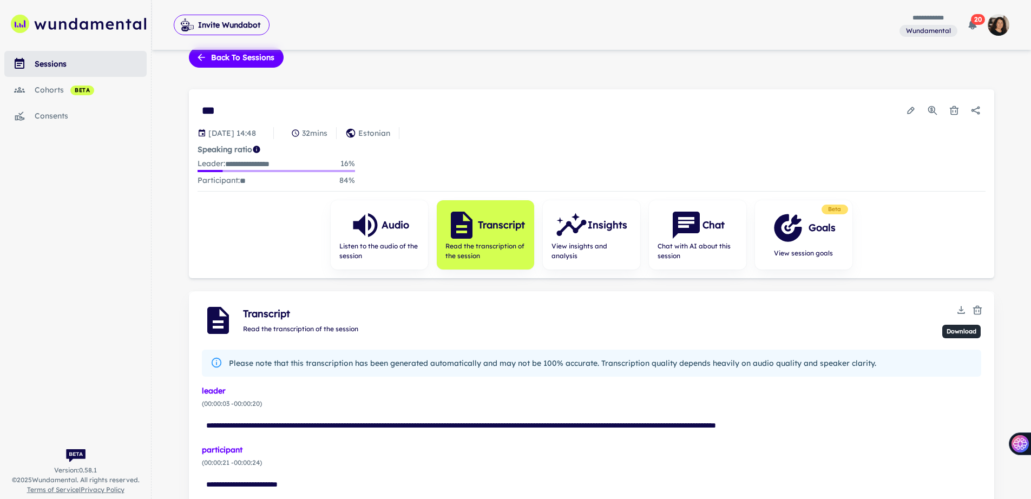
click at [958, 310] on icon "Download" at bounding box center [961, 310] width 11 height 11
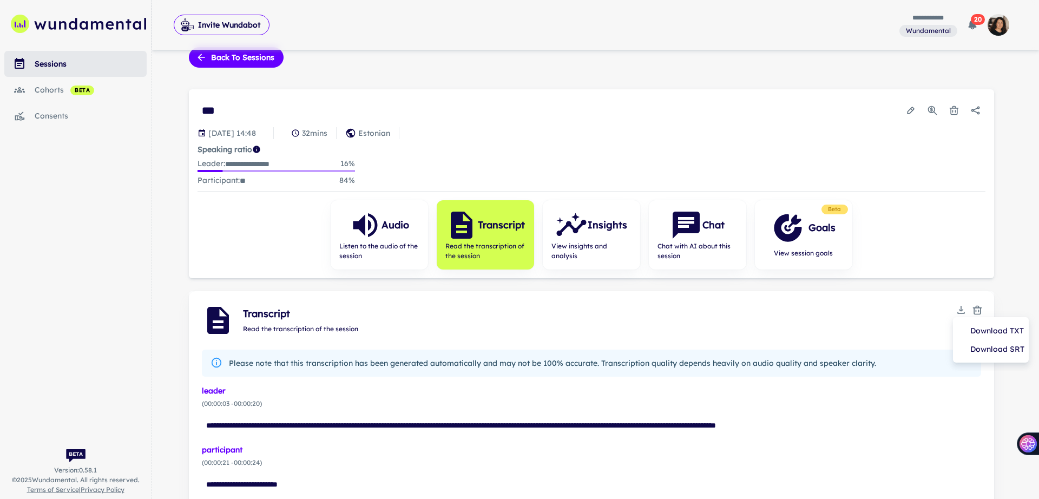
click at [970, 326] on li "Download TXT" at bounding box center [990, 330] width 67 height 18
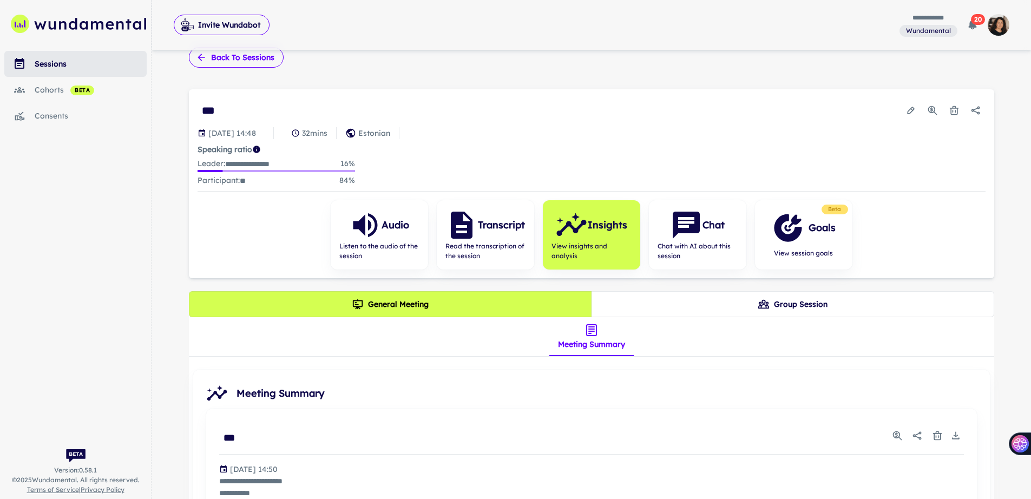
click at [214, 55] on button "Back to sessions" at bounding box center [236, 57] width 95 height 21
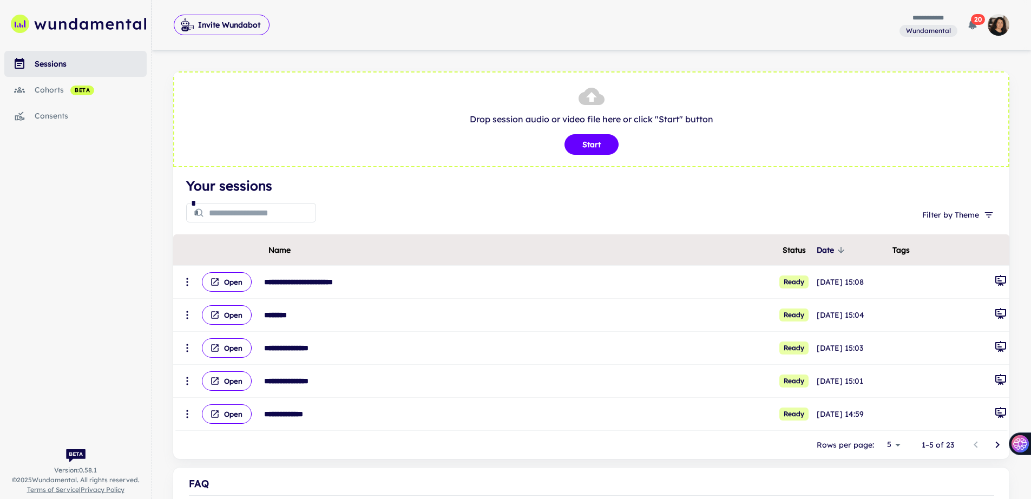
click at [841, 446] on p "Rows per page:" at bounding box center [845, 445] width 57 height 12
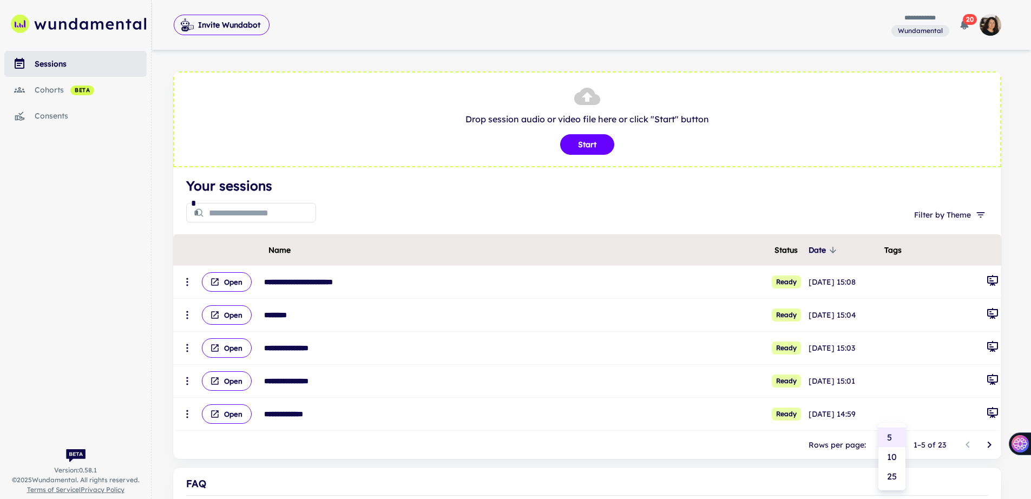
click at [892, 445] on body "**********" at bounding box center [515, 249] width 1031 height 499
click at [896, 460] on li "10" at bounding box center [891, 456] width 27 height 19
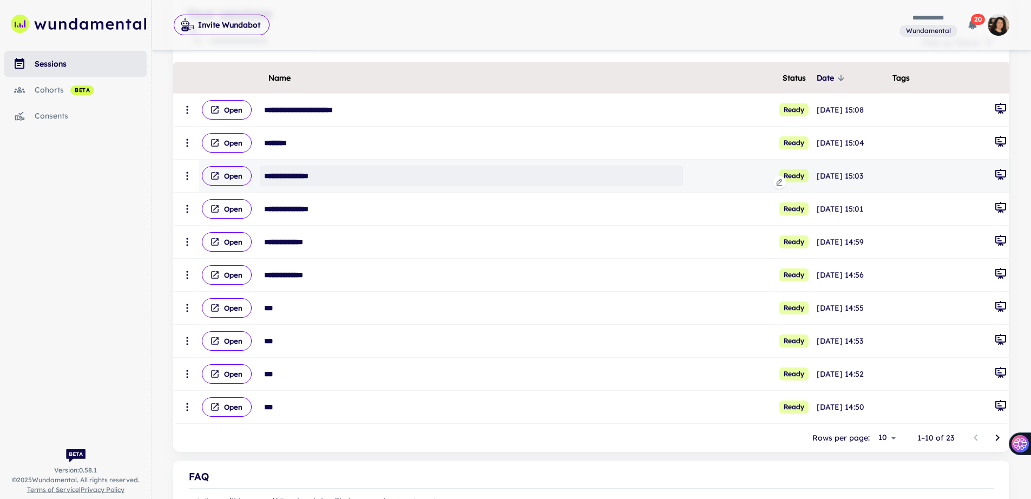
scroll to position [173, 0]
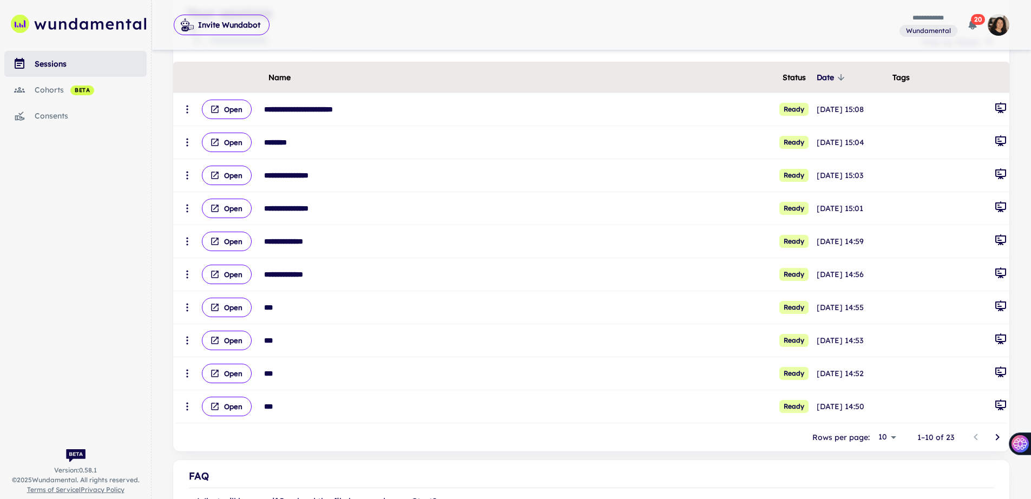
click at [895, 326] on body "**********" at bounding box center [515, 76] width 1031 height 499
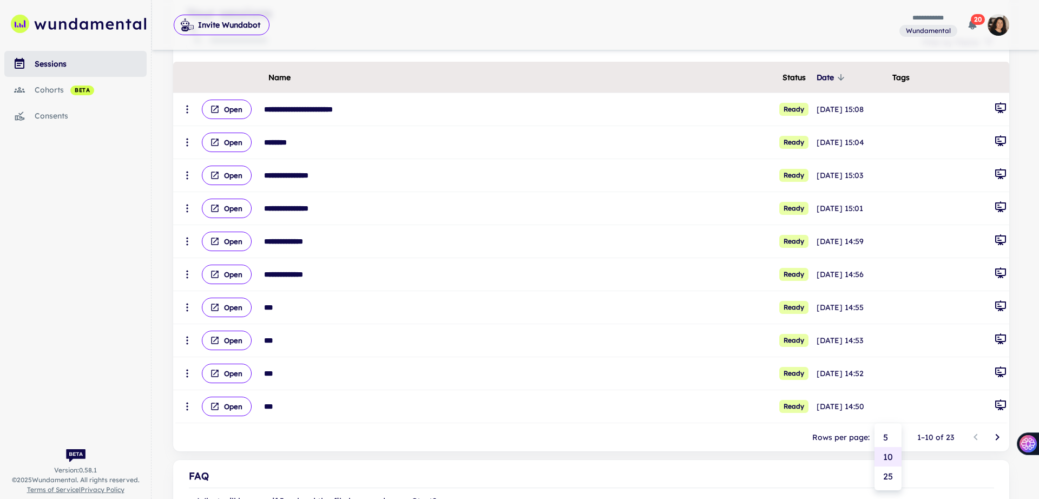
click at [888, 478] on li "25" at bounding box center [887, 475] width 27 height 19
type input "**"
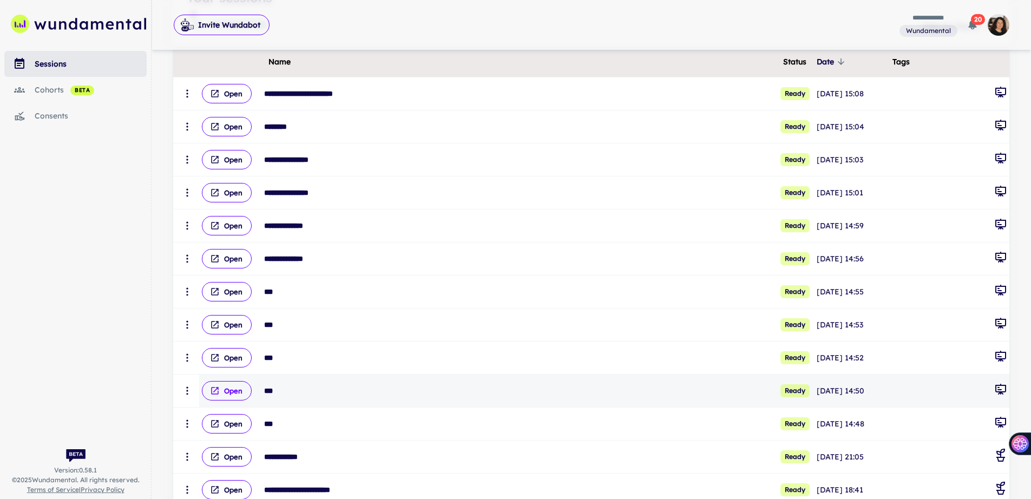
scroll to position [190, 0]
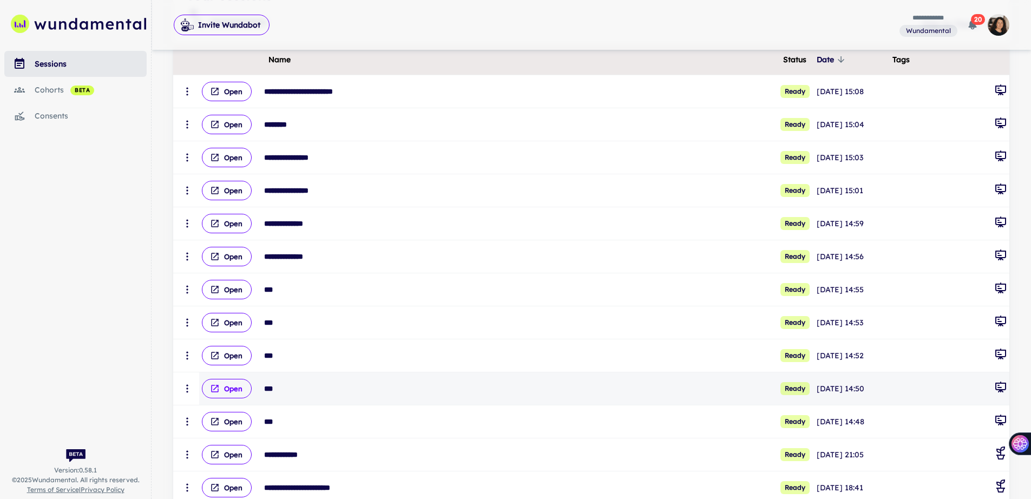
click at [233, 392] on button "Open" at bounding box center [227, 388] width 50 height 19
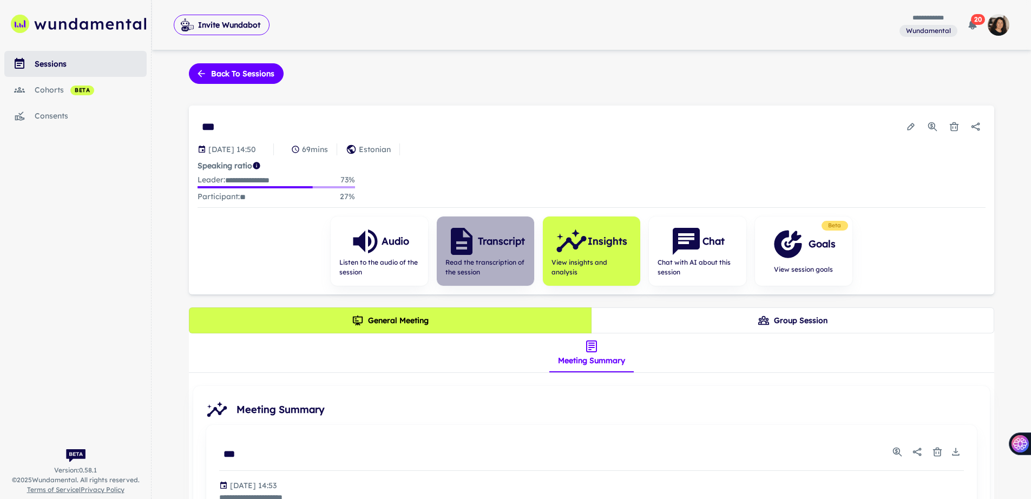
click at [508, 259] on span "Read the transcription of the session" at bounding box center [485, 267] width 80 height 19
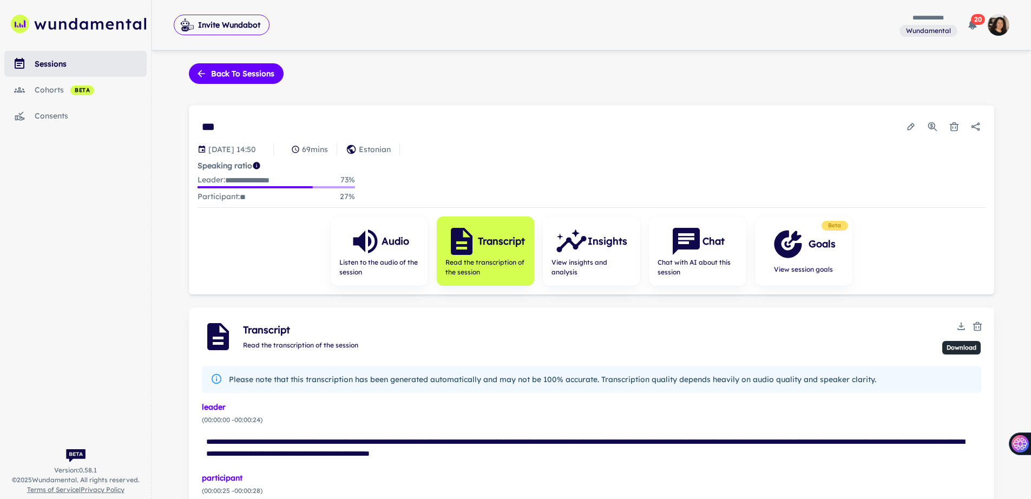
click at [960, 329] on rect "Download" at bounding box center [960, 329] width 7 height 1
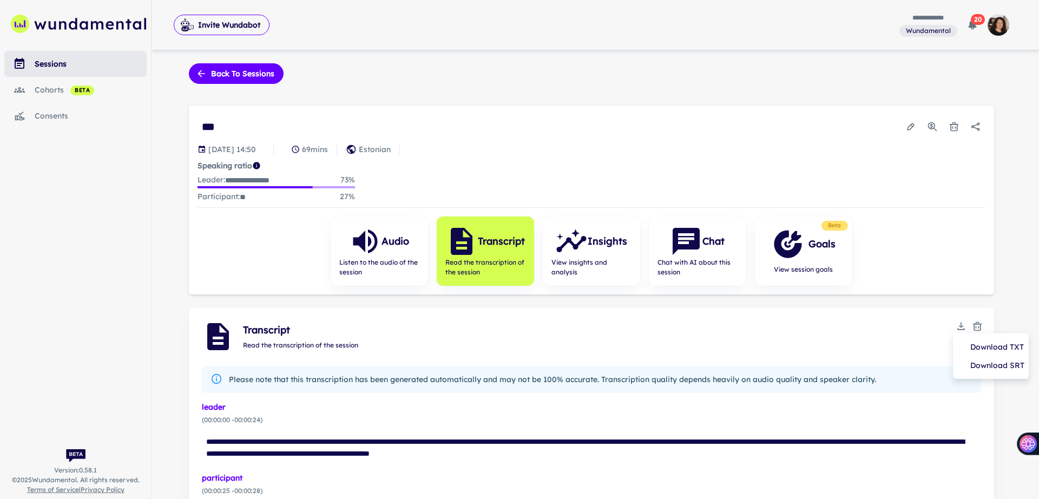
click at [978, 344] on li "Download TXT" at bounding box center [990, 347] width 67 height 18
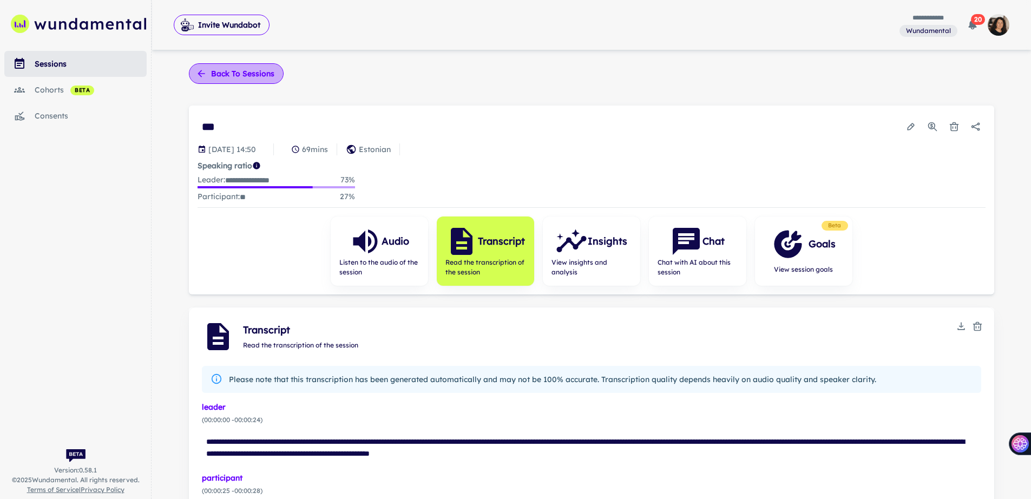
click at [199, 68] on icon "button" at bounding box center [201, 73] width 11 height 11
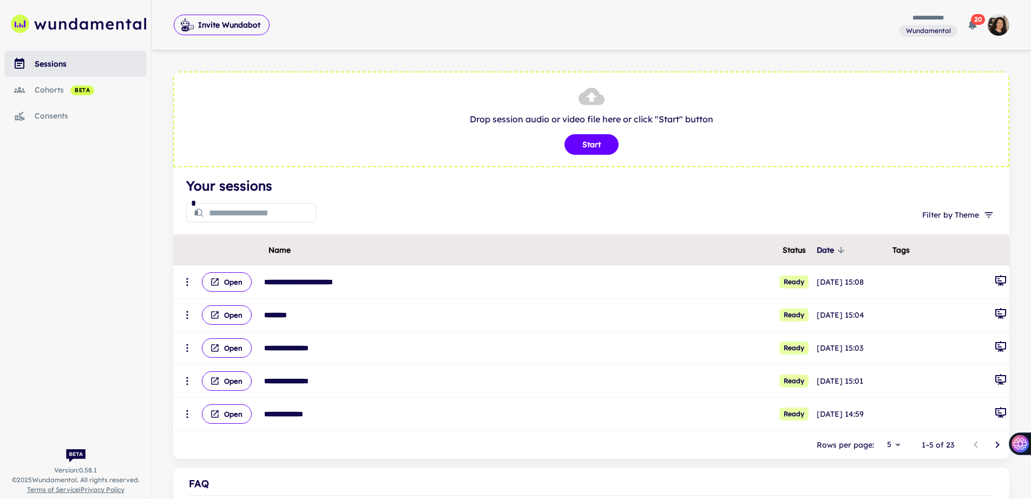
click at [898, 444] on body "**********" at bounding box center [515, 249] width 1031 height 499
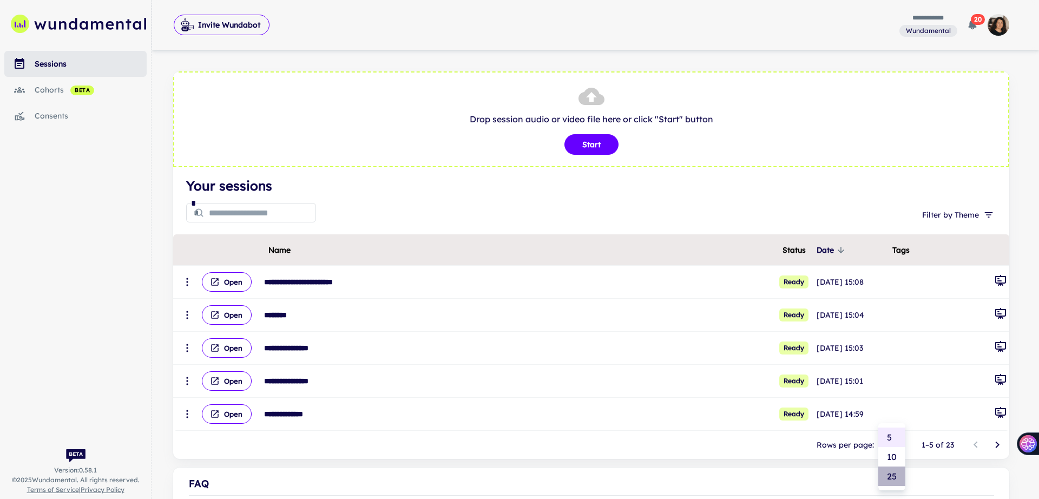
click at [897, 472] on li "25" at bounding box center [891, 475] width 27 height 19
type input "**"
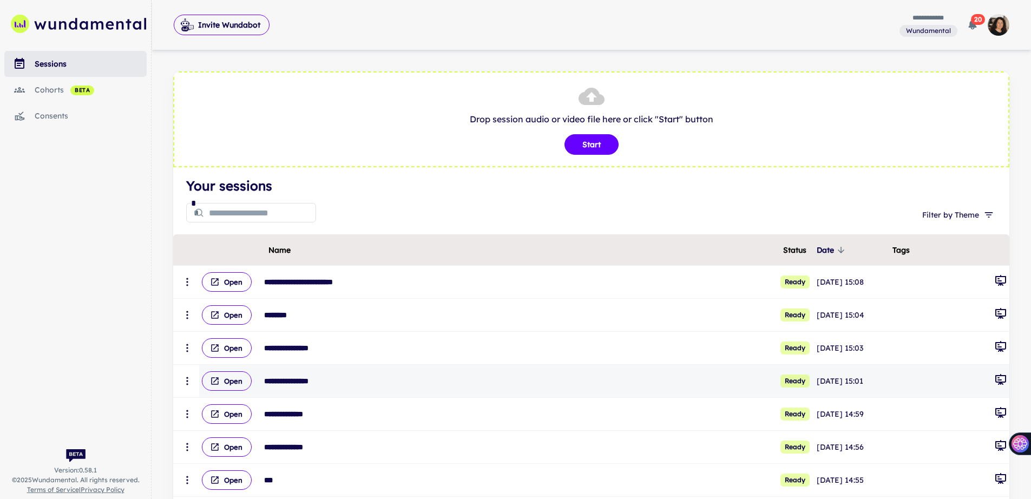
scroll to position [347, 0]
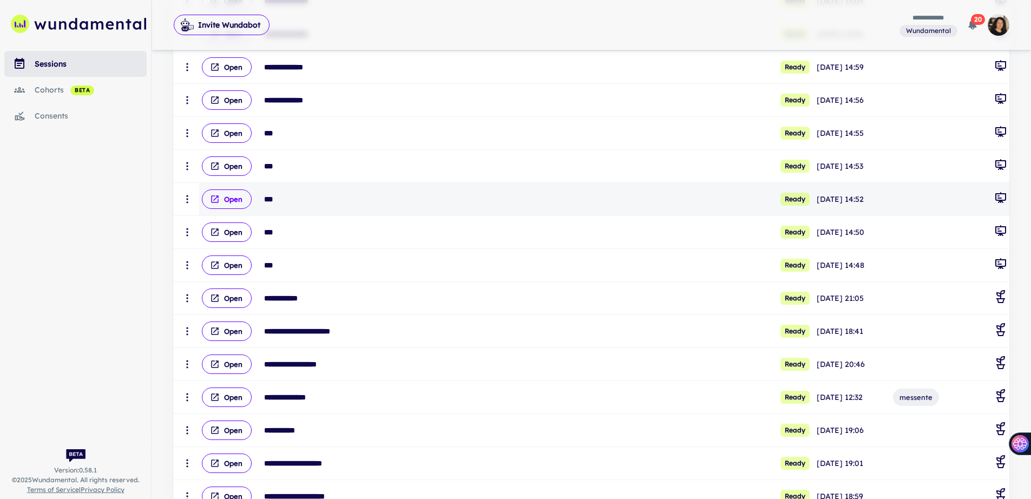
click at [212, 197] on icon "scrollable content" at bounding box center [215, 199] width 10 height 10
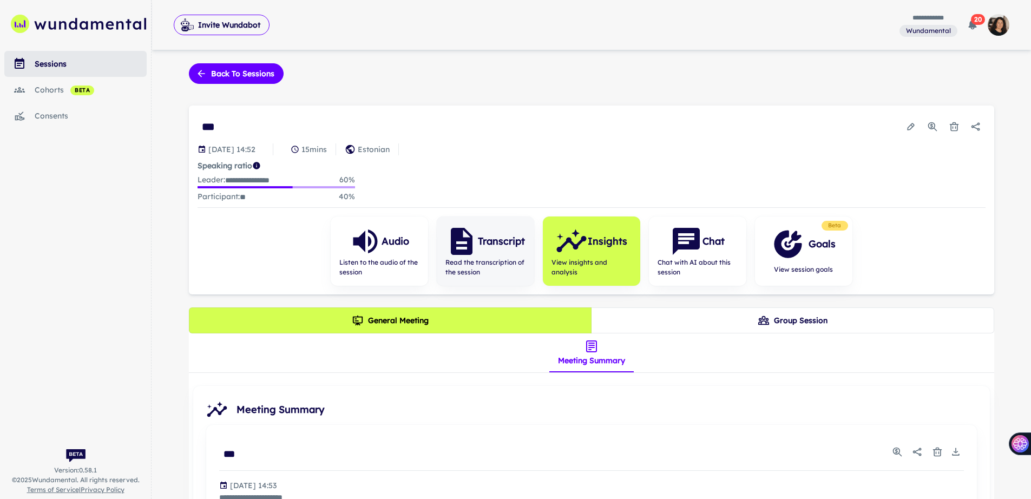
click at [458, 264] on span "Read the transcription of the session" at bounding box center [485, 267] width 80 height 19
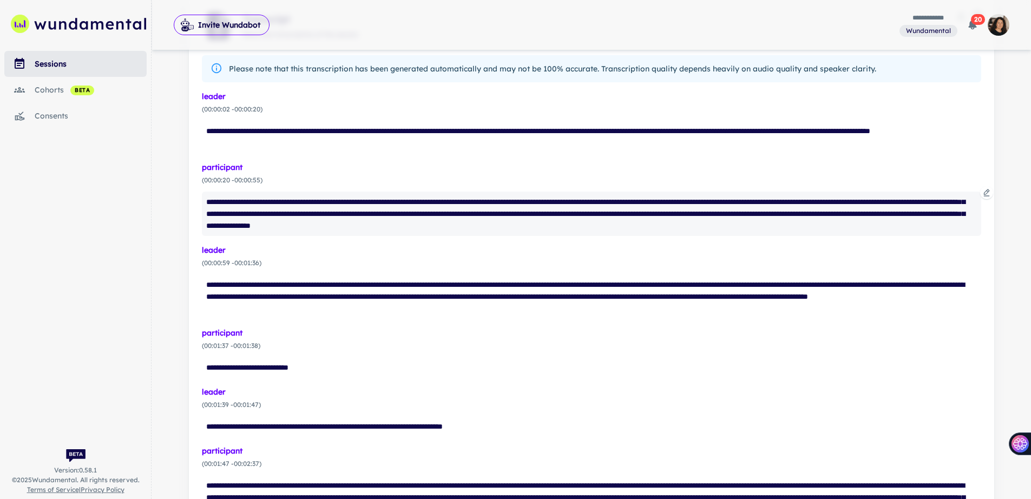
scroll to position [93, 0]
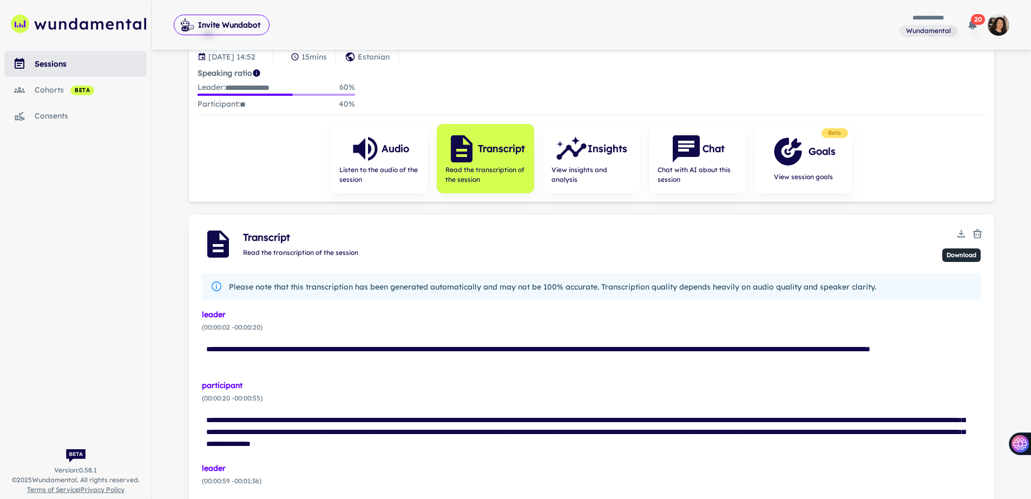
click at [965, 234] on icon "Download" at bounding box center [961, 233] width 11 height 11
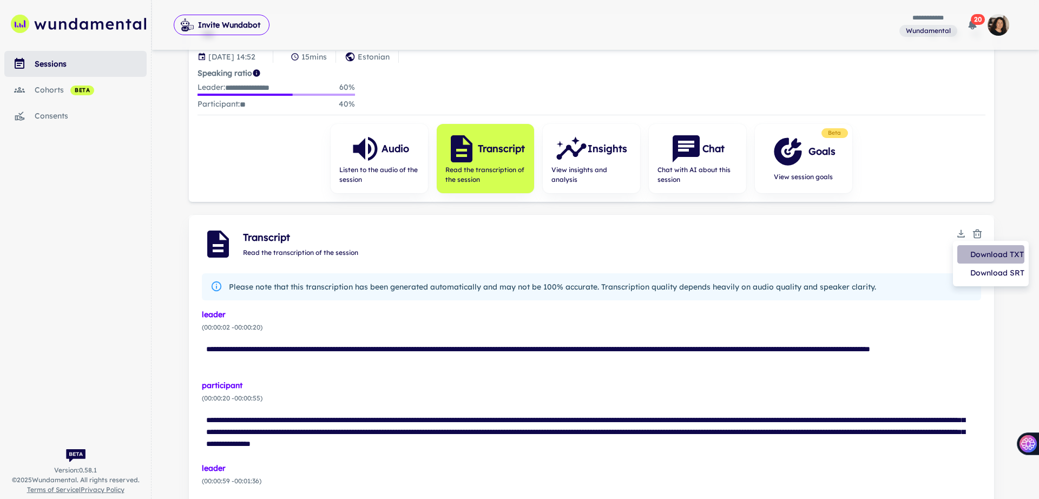
click at [964, 246] on li "Download TXT" at bounding box center [990, 254] width 67 height 18
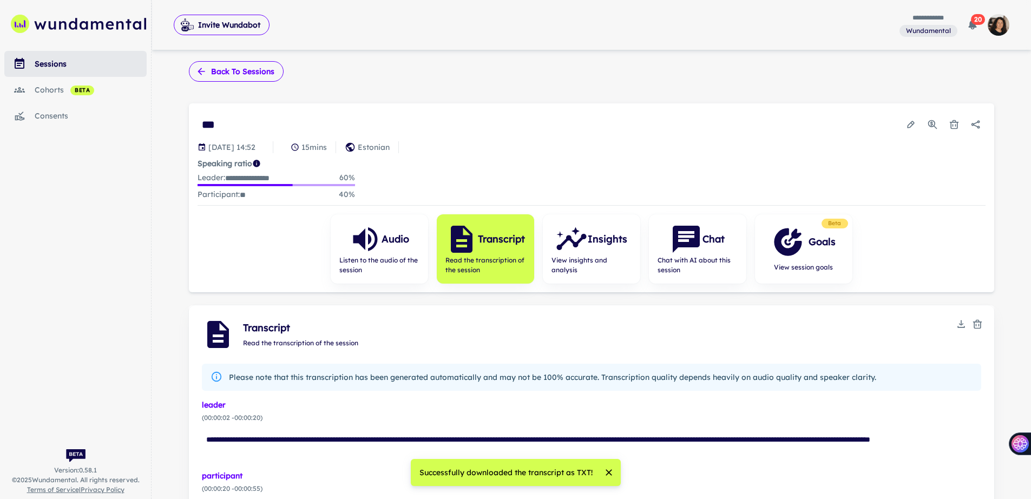
scroll to position [0, 0]
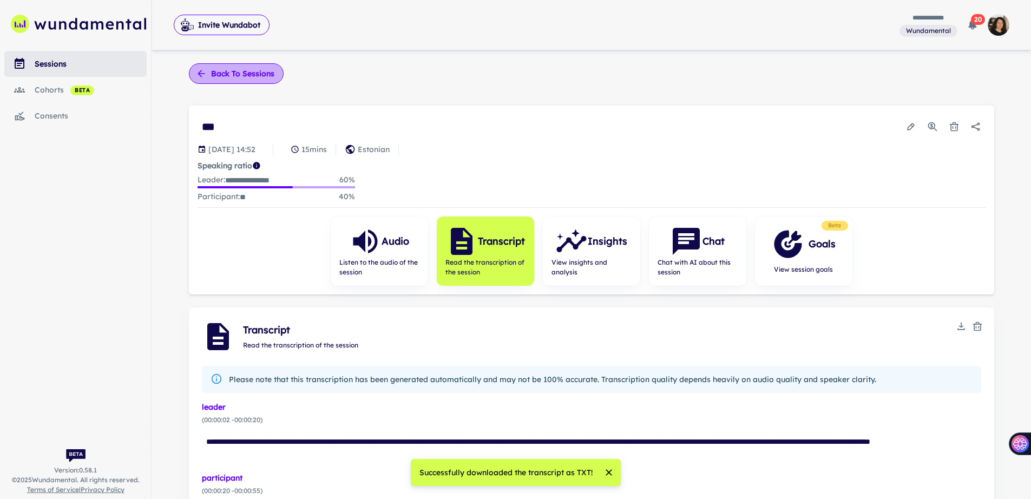
click at [213, 77] on button "Back to sessions" at bounding box center [236, 73] width 95 height 21
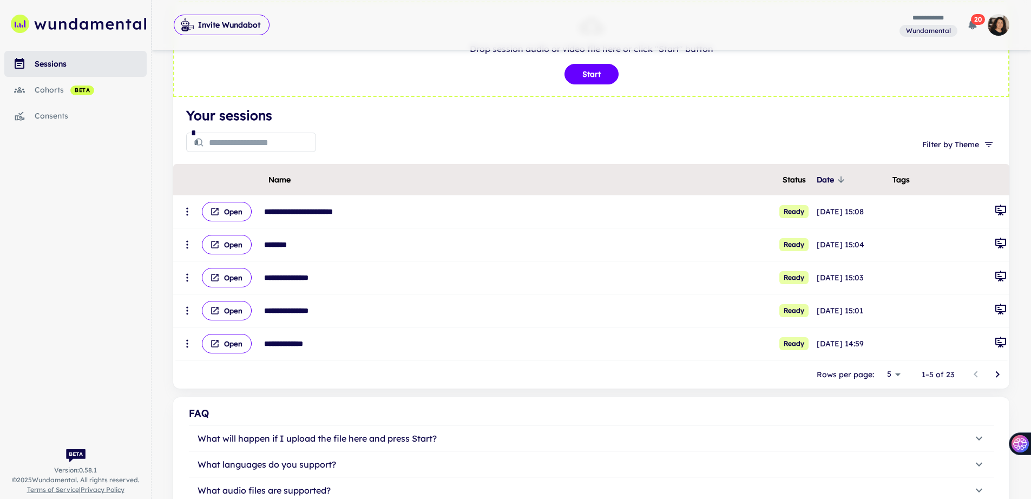
scroll to position [274, 0]
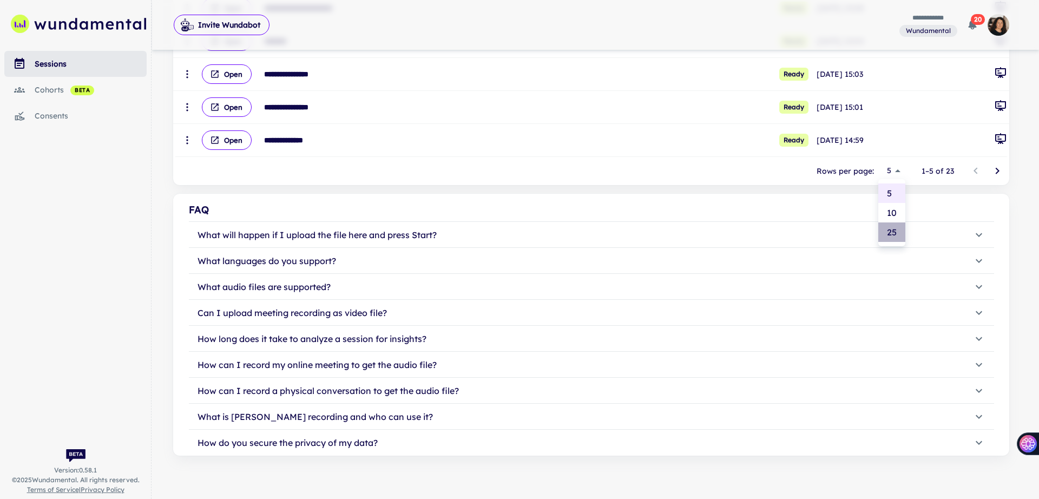
click at [888, 231] on li "25" at bounding box center [891, 231] width 27 height 19
type input "**"
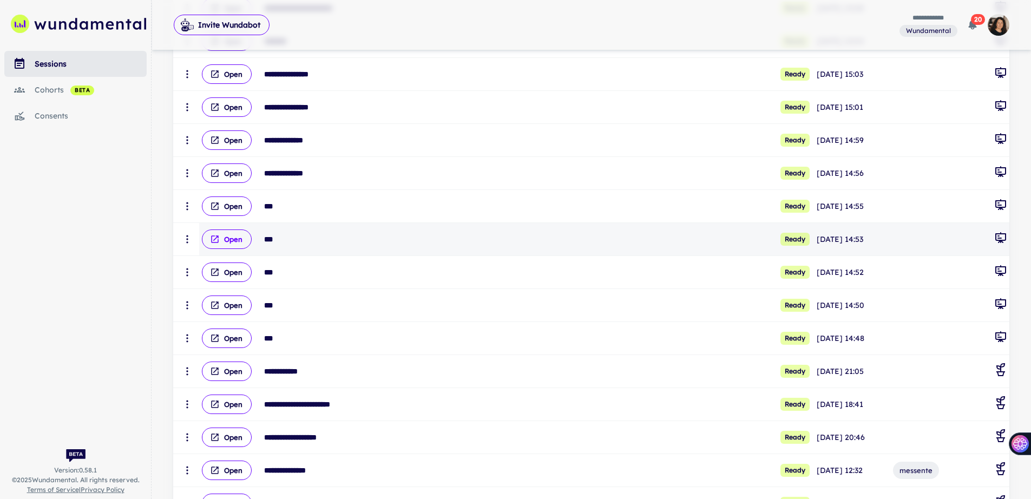
click at [221, 237] on button "Open" at bounding box center [227, 238] width 50 height 19
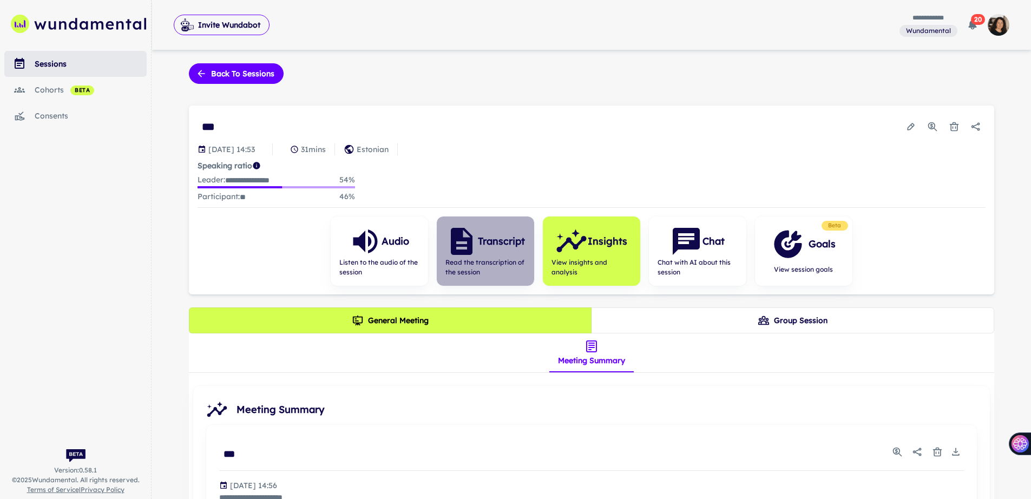
click at [486, 260] on span "Read the transcription of the session" at bounding box center [485, 267] width 80 height 19
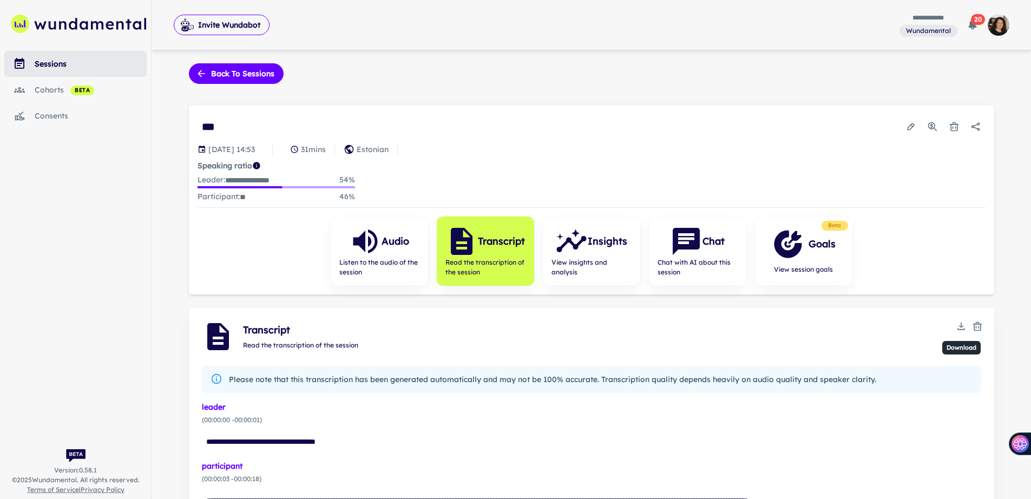
click at [962, 324] on icon "Download" at bounding box center [961, 326] width 11 height 11
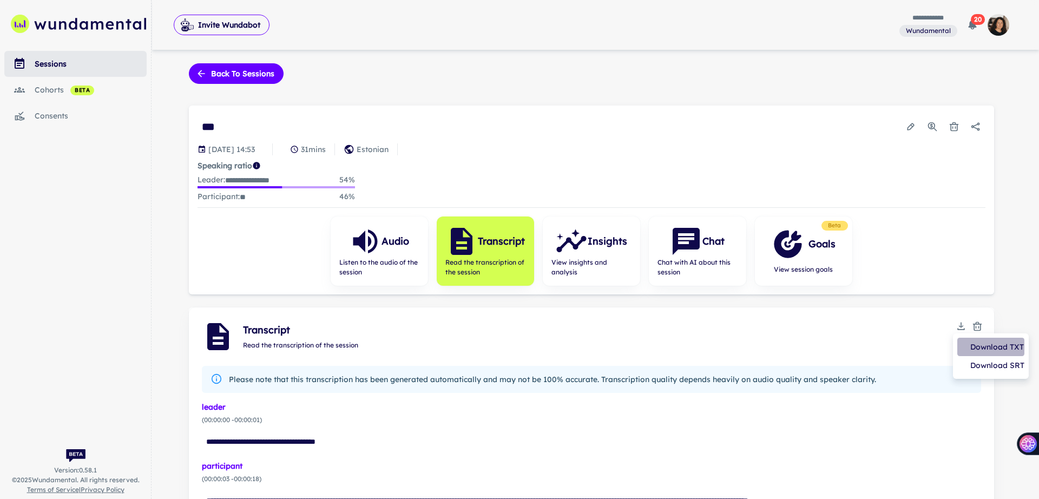
click at [967, 341] on li "Download TXT" at bounding box center [990, 347] width 67 height 18
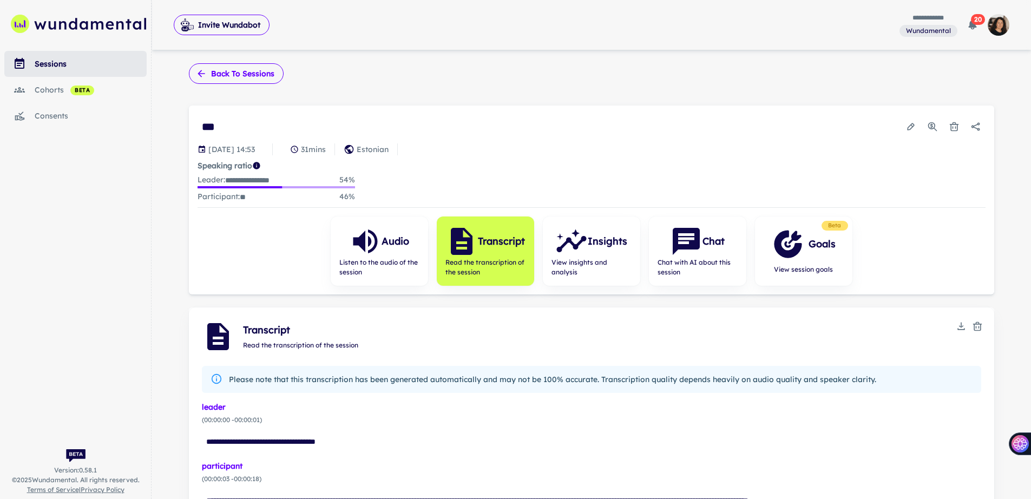
click at [229, 75] on button "Back to sessions" at bounding box center [236, 73] width 95 height 21
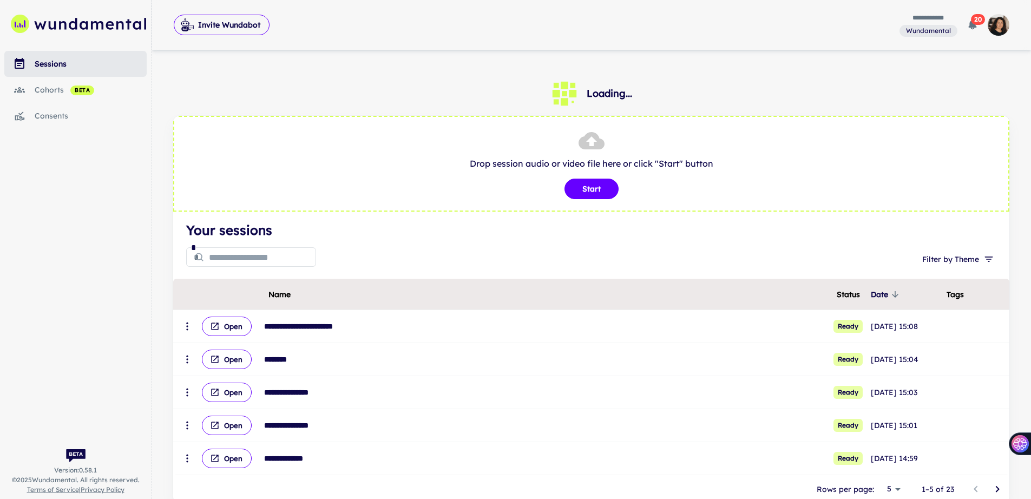
click at [901, 489] on body "**********" at bounding box center [515, 249] width 1031 height 499
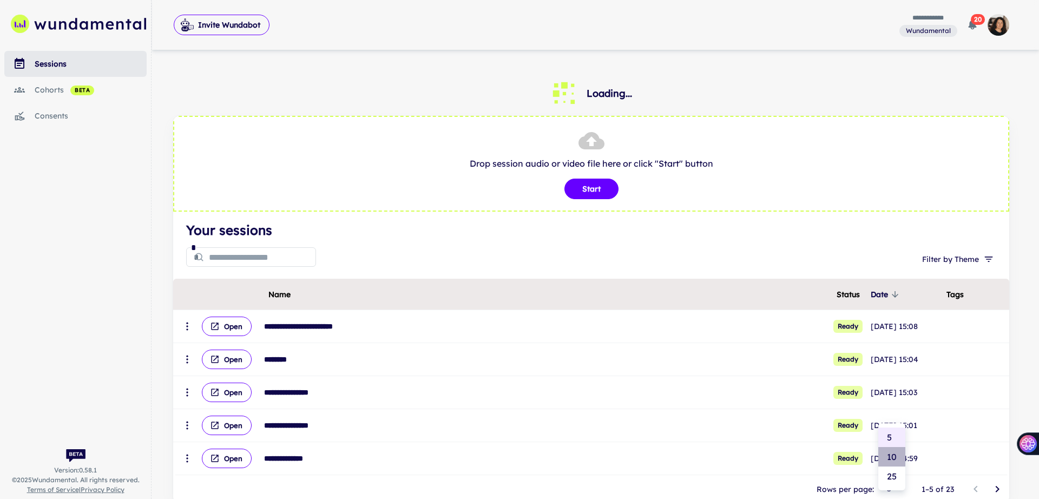
click at [900, 460] on li "10" at bounding box center [891, 456] width 27 height 19
type input "**"
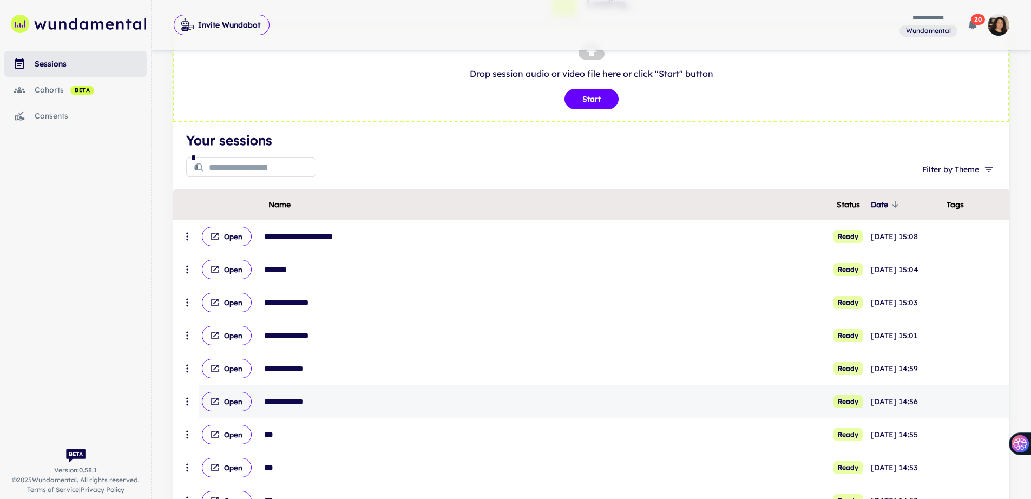
scroll to position [98, 0]
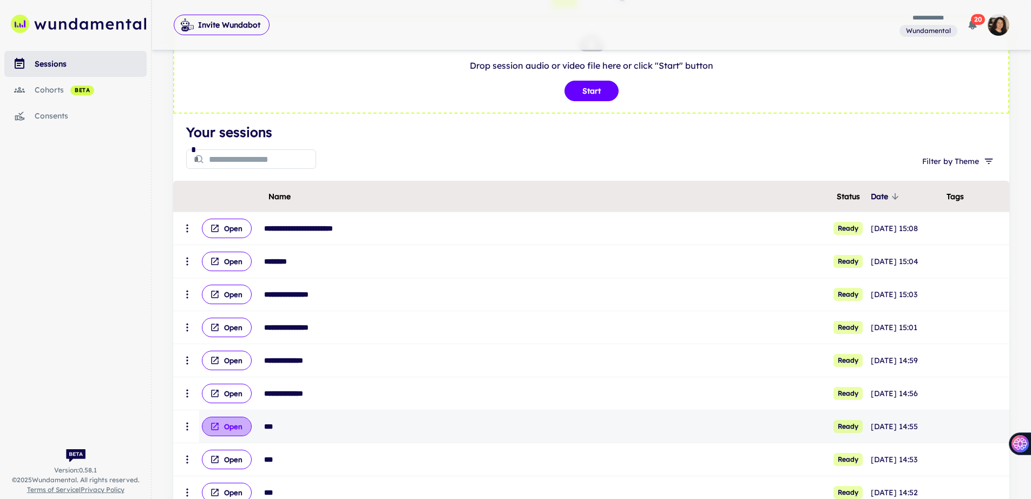
click at [234, 429] on button "Open" at bounding box center [227, 426] width 50 height 19
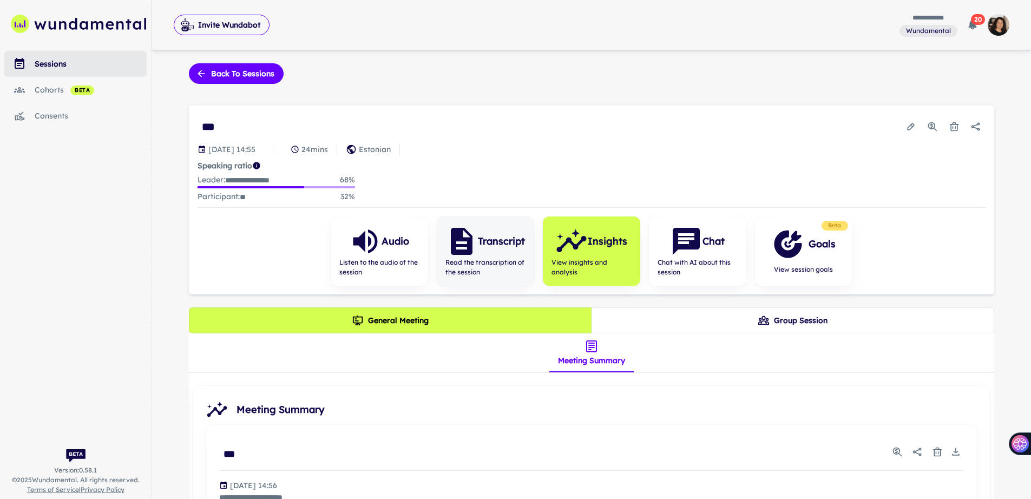
click at [493, 259] on span "Read the transcription of the session" at bounding box center [485, 267] width 80 height 19
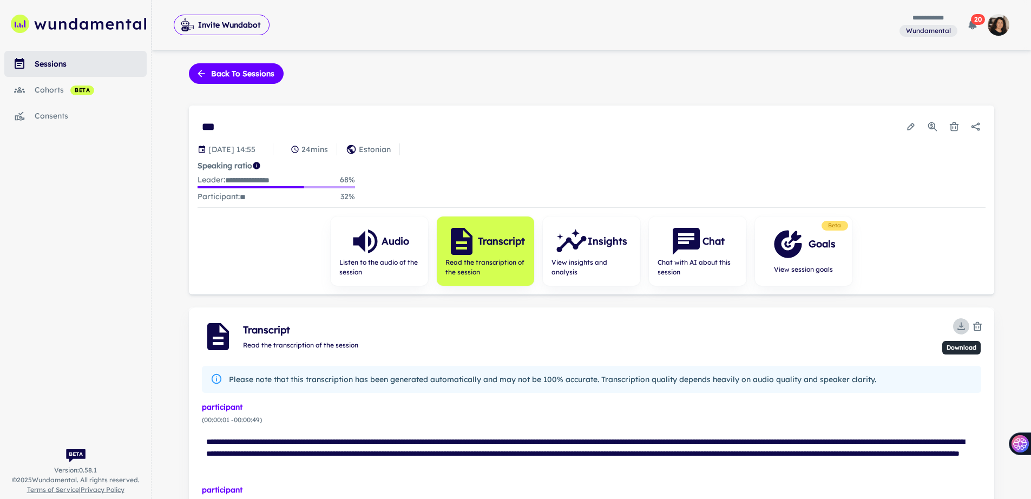
click at [964, 321] on icon "Download" at bounding box center [961, 326] width 11 height 11
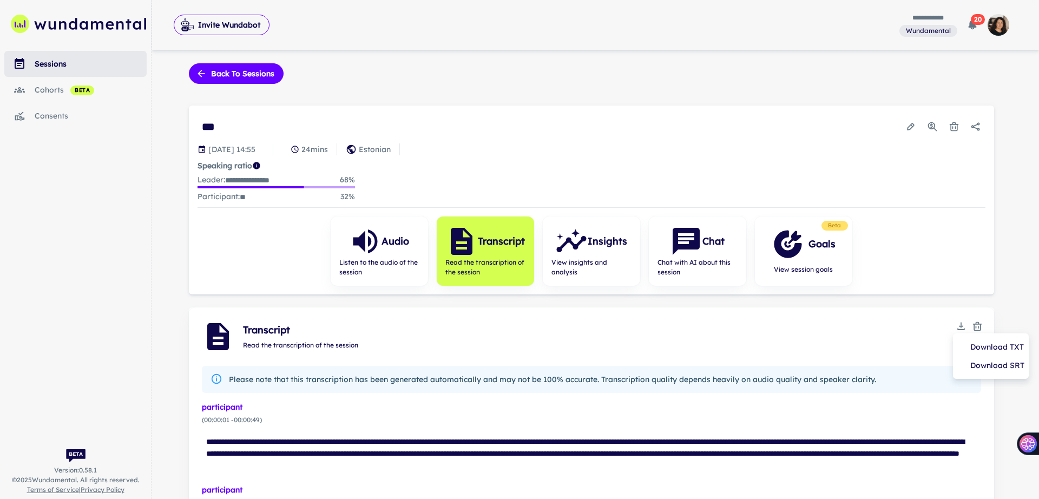
click at [966, 340] on li "Download TXT" at bounding box center [990, 347] width 67 height 18
